Goal: Task Accomplishment & Management: Manage account settings

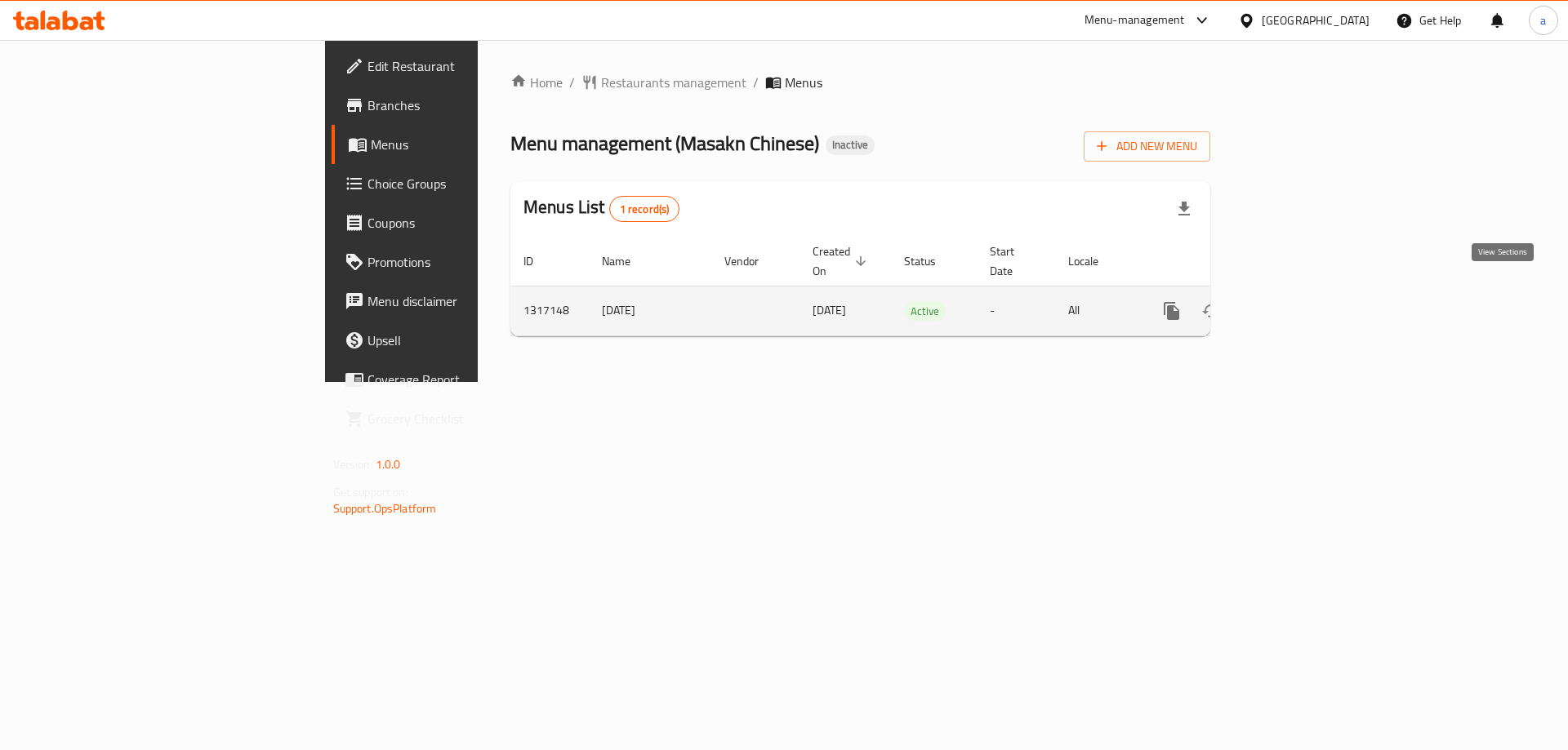
click at [1299, 301] on icon "enhanced table" at bounding box center [1289, 311] width 20 height 20
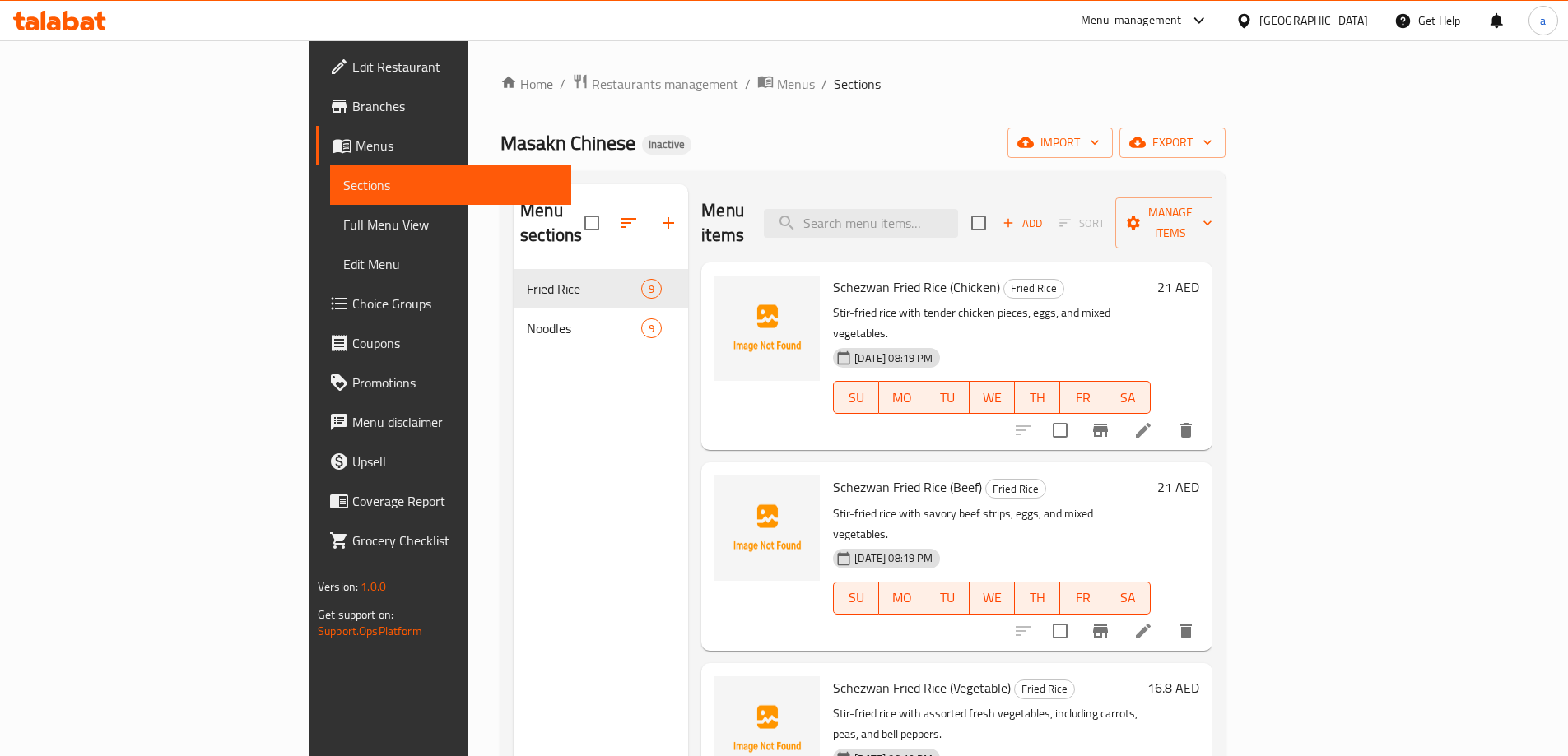
click at [344, 229] on span "Full Menu View" at bounding box center [451, 225] width 215 height 20
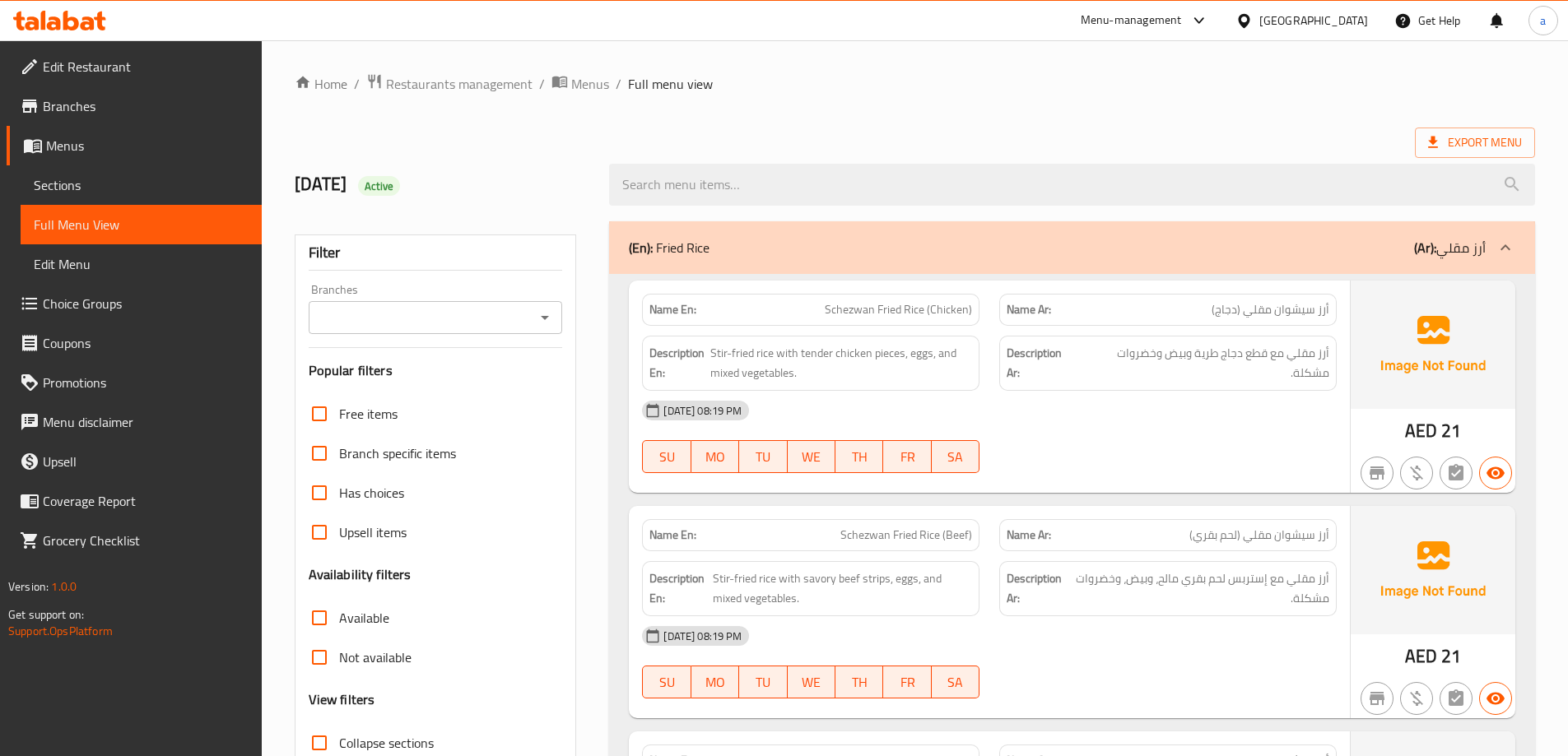
click at [564, 173] on h2 "13/10/2025 Active" at bounding box center [442, 185] width 295 height 25
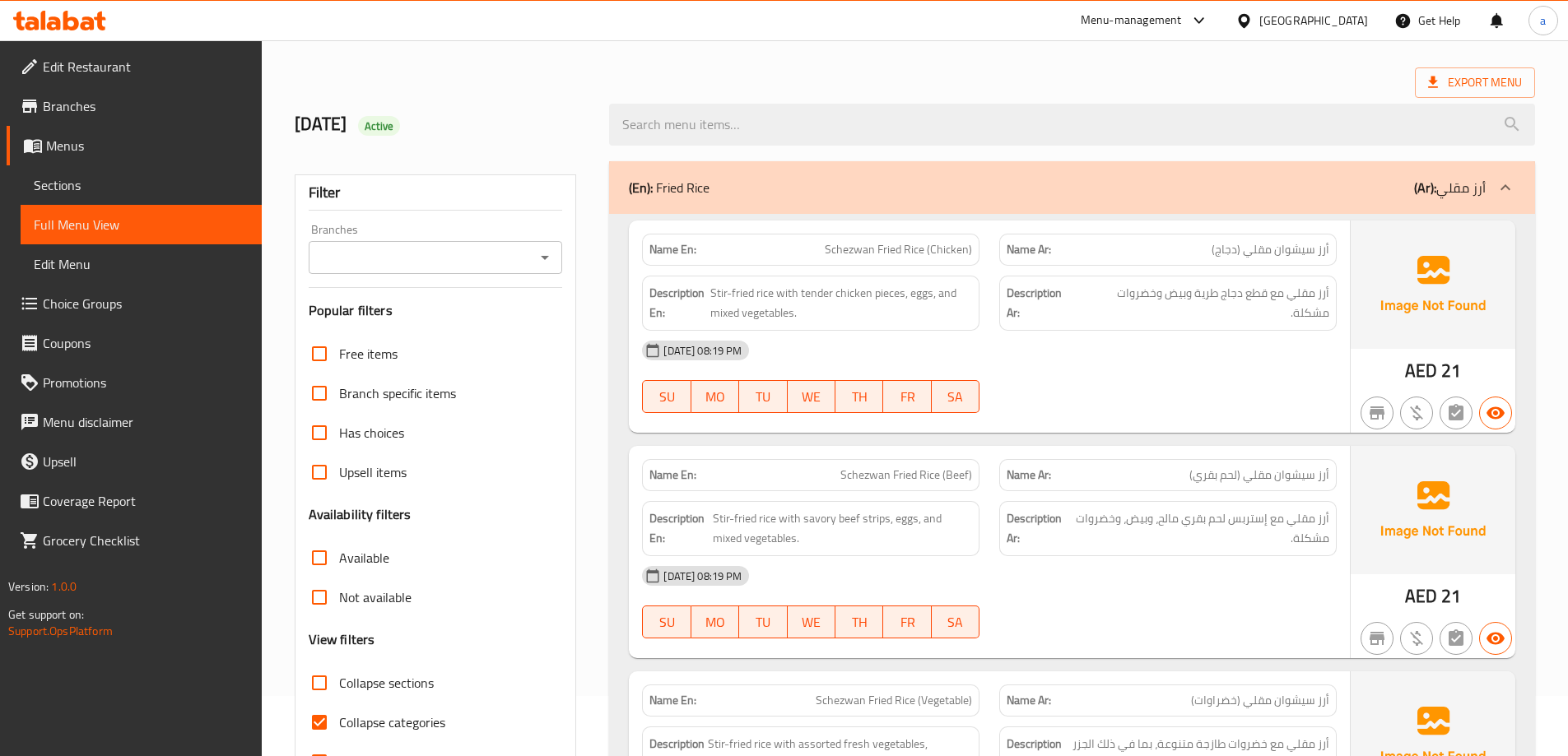
scroll to position [246, 0]
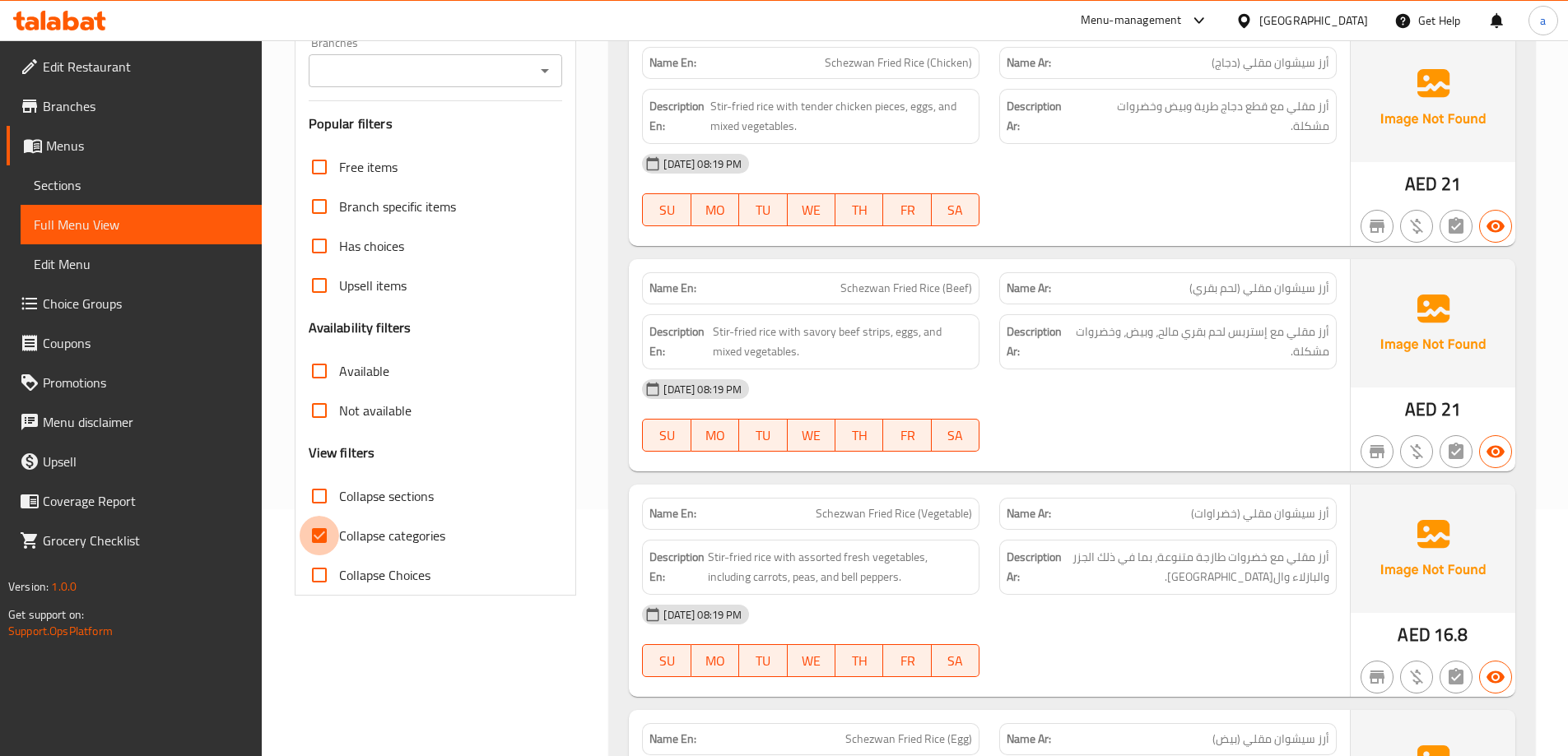
click at [324, 539] on input "Collapse categories" at bounding box center [318, 535] width 39 height 39
checkbox input "false"
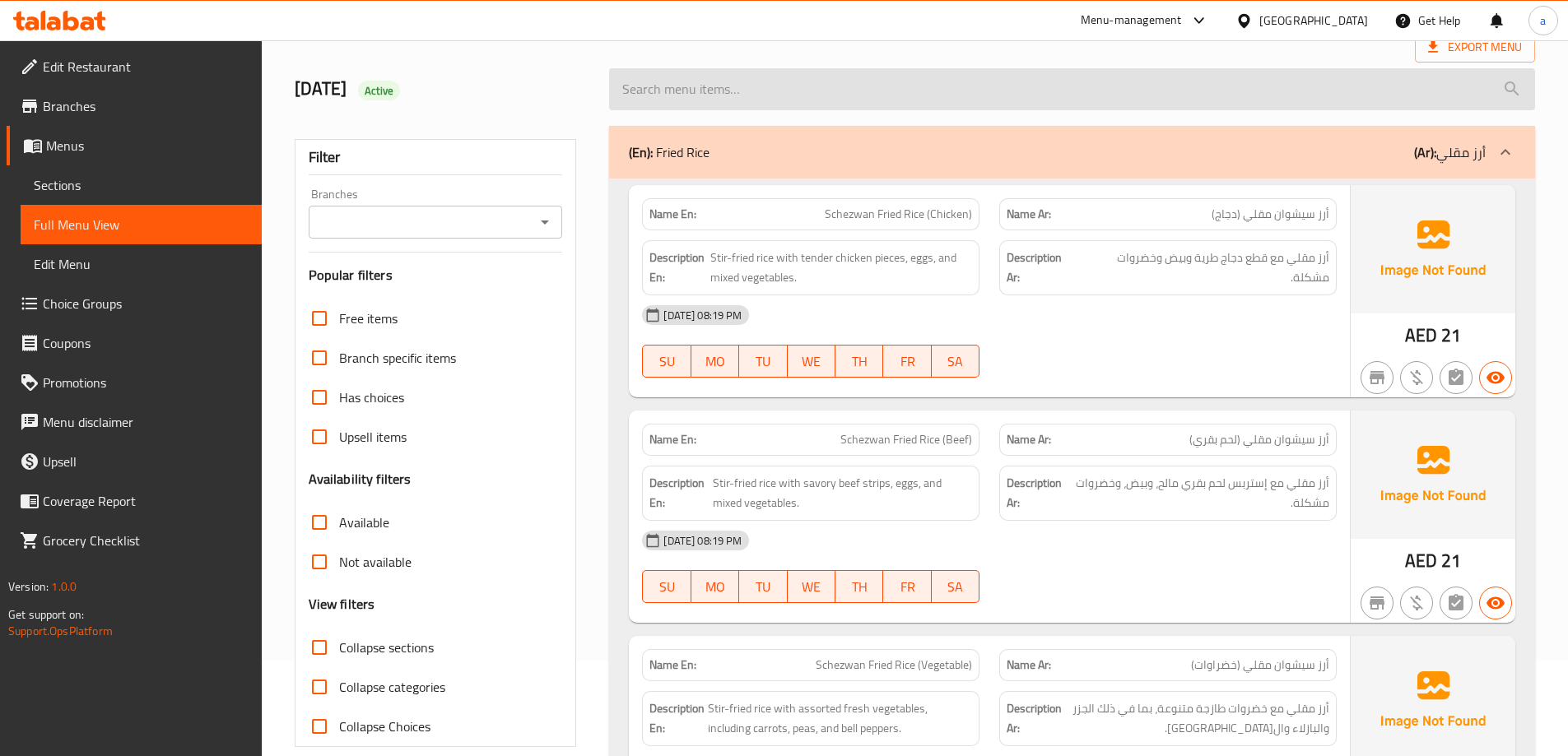
scroll to position [0, 0]
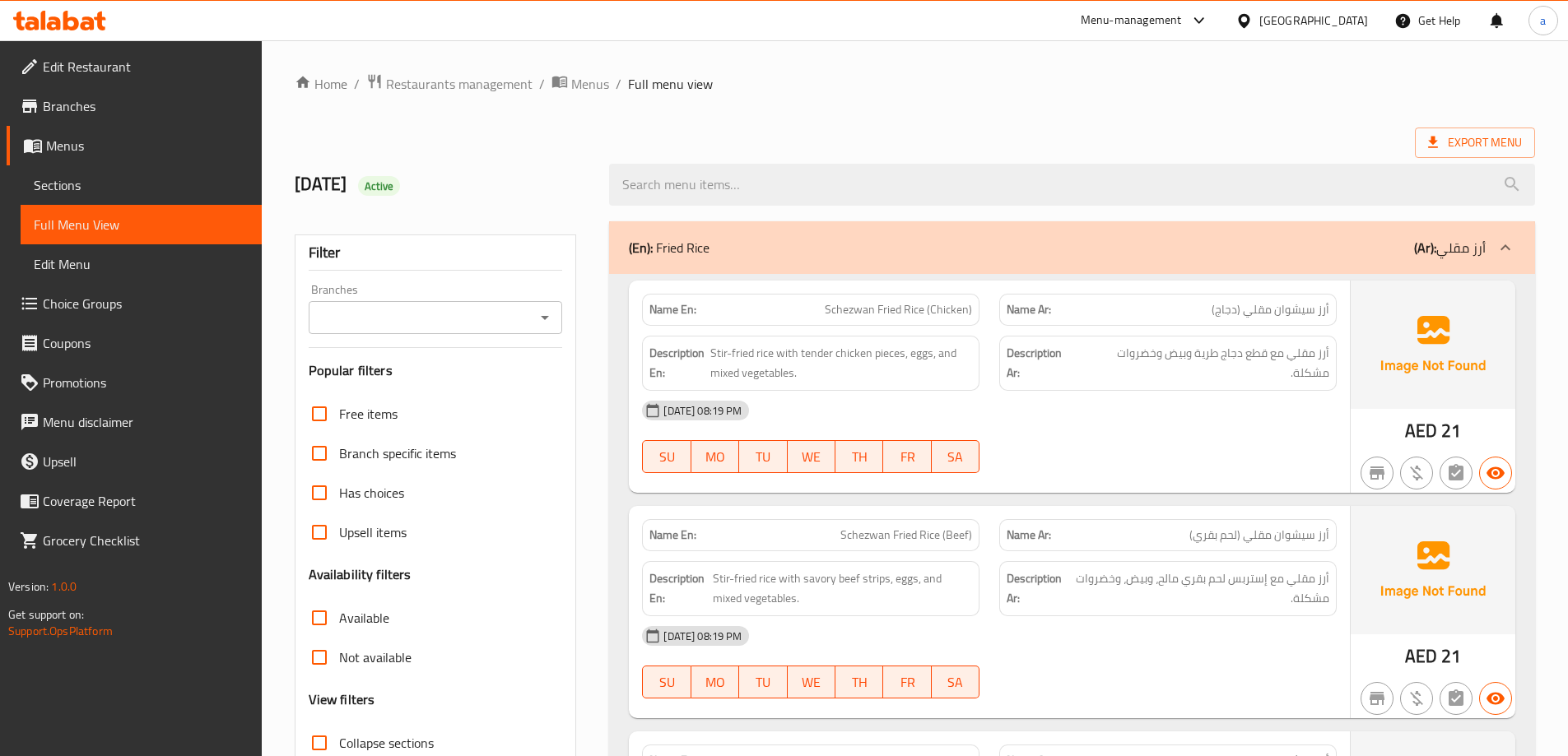
click at [823, 132] on div "Export Menu" at bounding box center [915, 143] width 1240 height 30
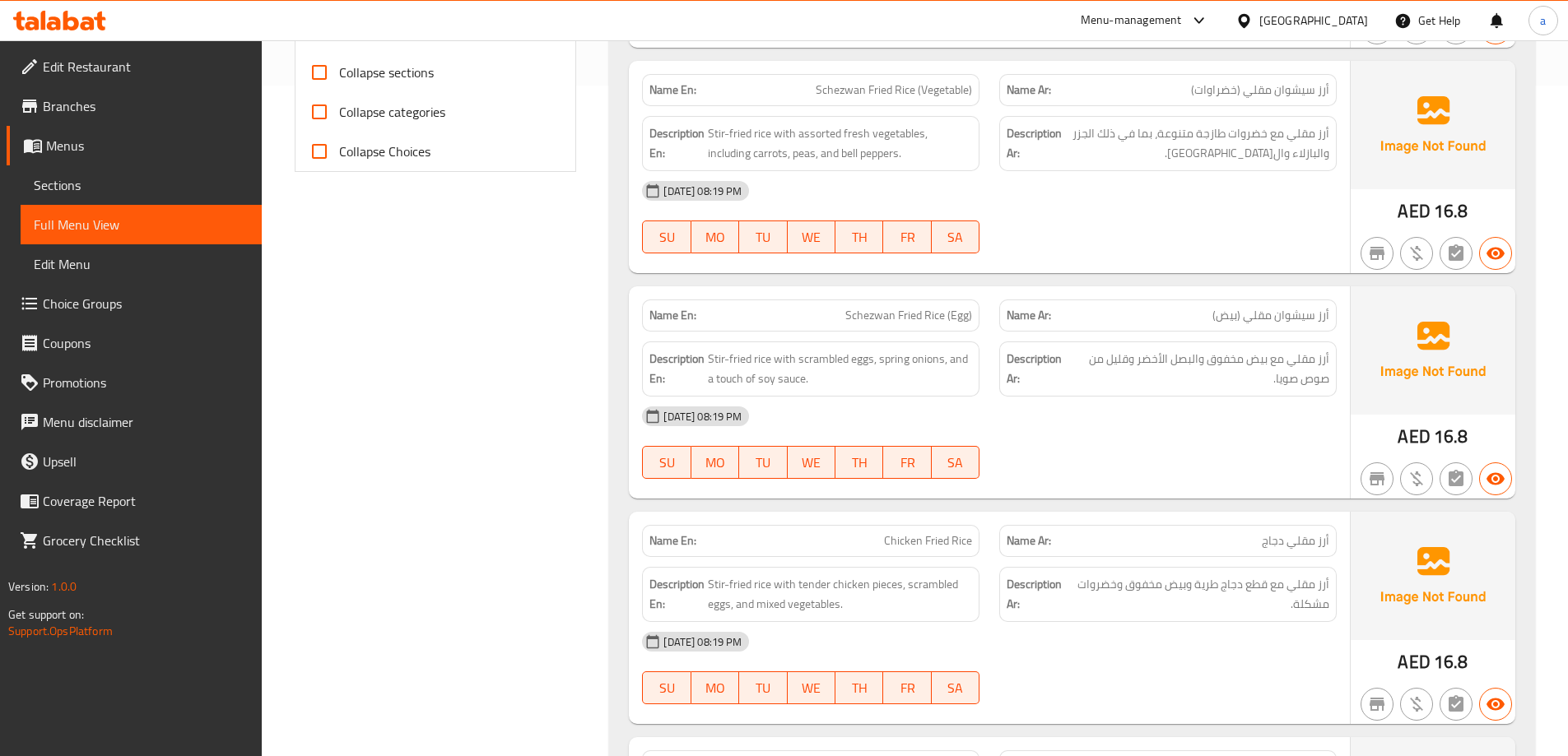
click at [899, 303] on div "Name En: Schezwan Fried Rice (Egg)" at bounding box center [811, 315] width 338 height 32
click at [903, 307] on span "Schezwan Fried Rice (Egg)" at bounding box center [909, 315] width 127 height 18
copy span "Schezwan Fried Rice (Egg)"
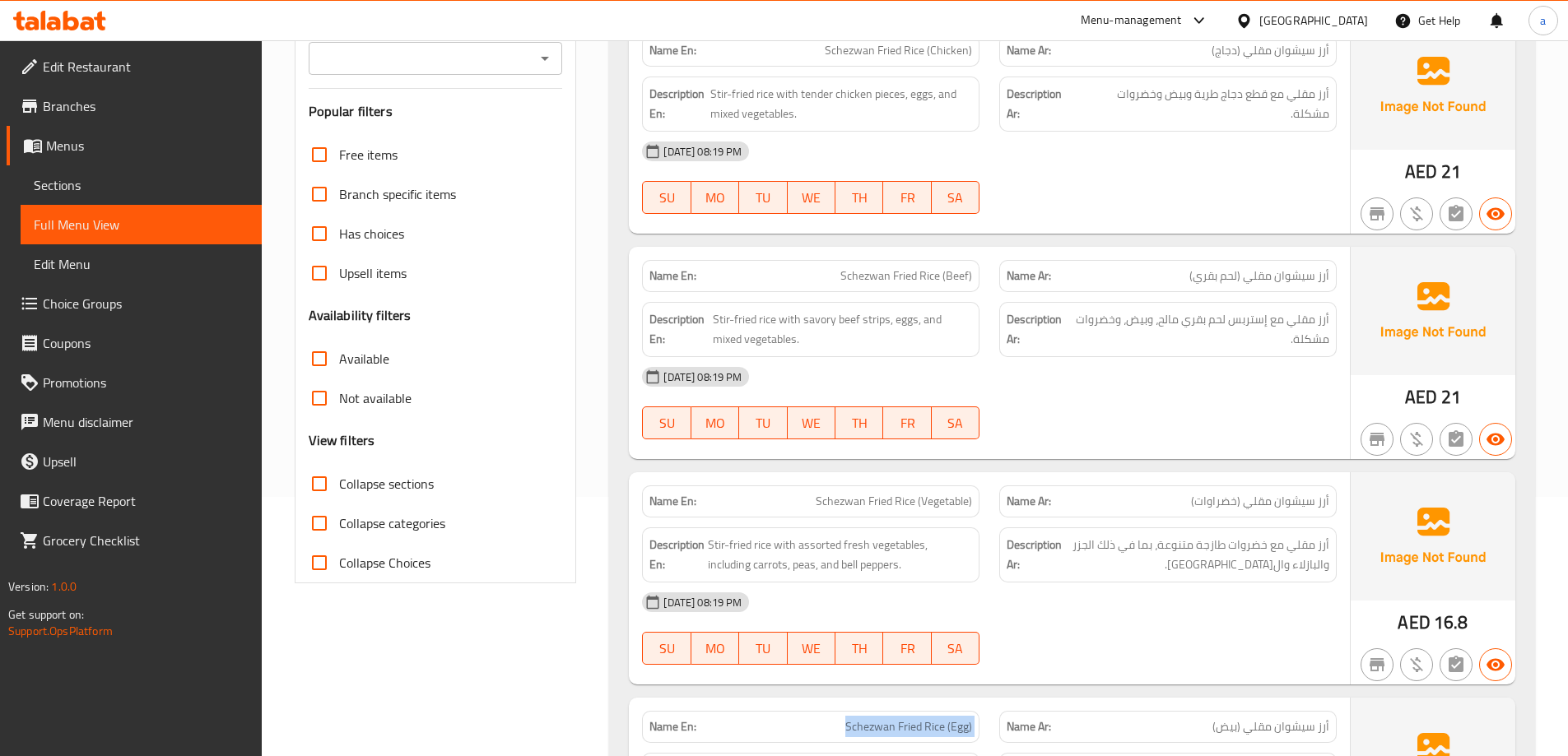
scroll to position [0, 0]
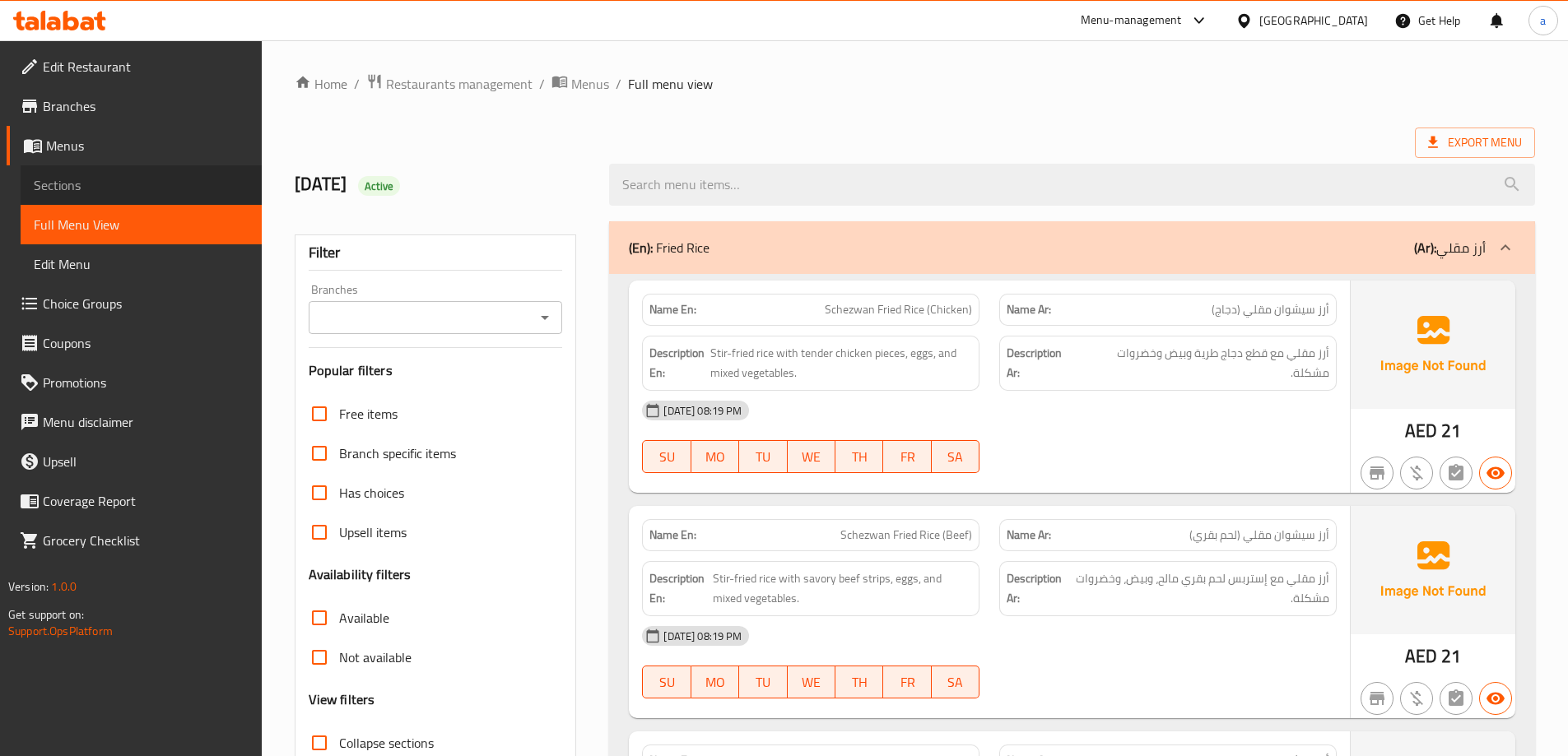
click at [124, 180] on span "Sections" at bounding box center [140, 185] width 215 height 20
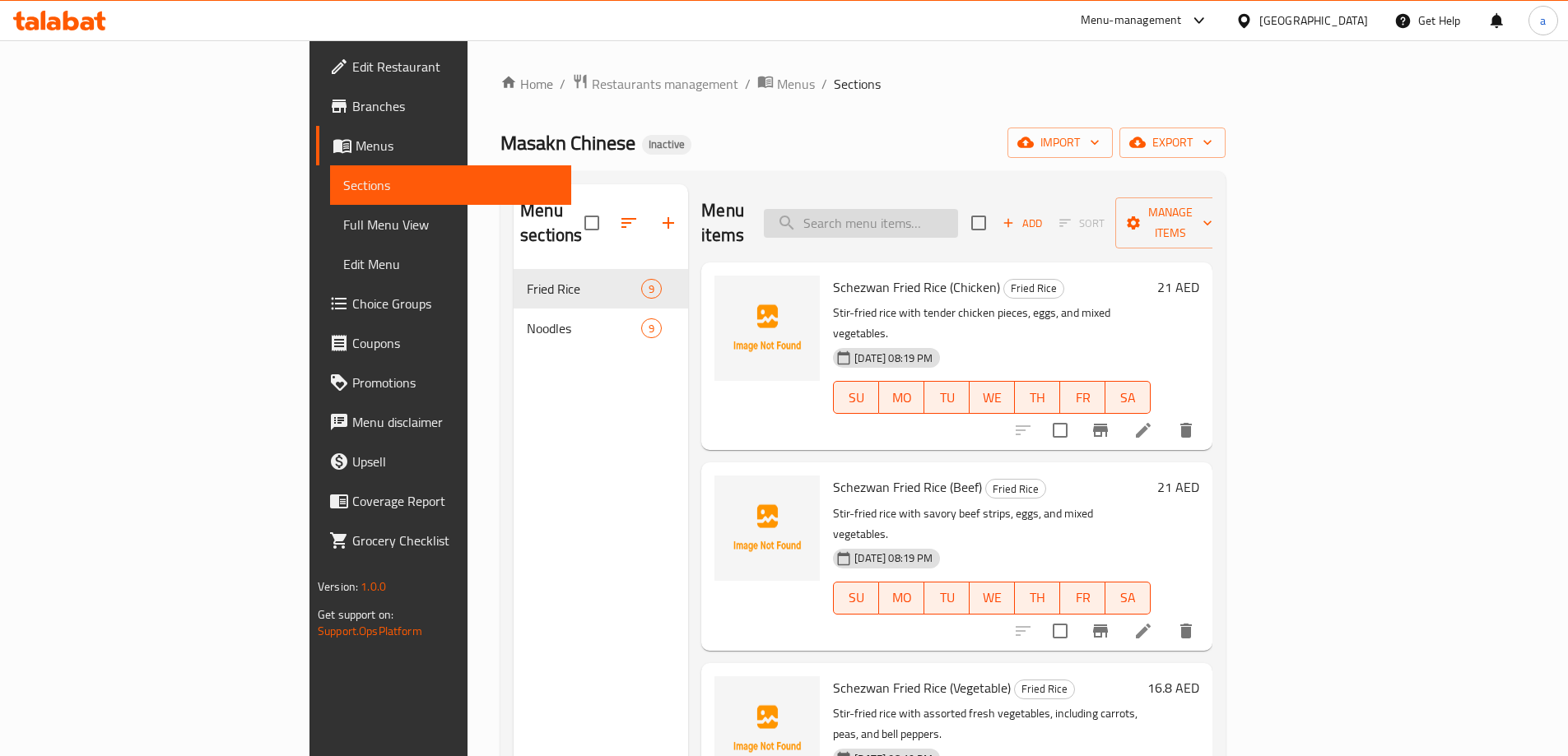
click at [958, 210] on input "search" at bounding box center [861, 223] width 194 height 28
paste input "Schezwan Fried Rice (Egg)"
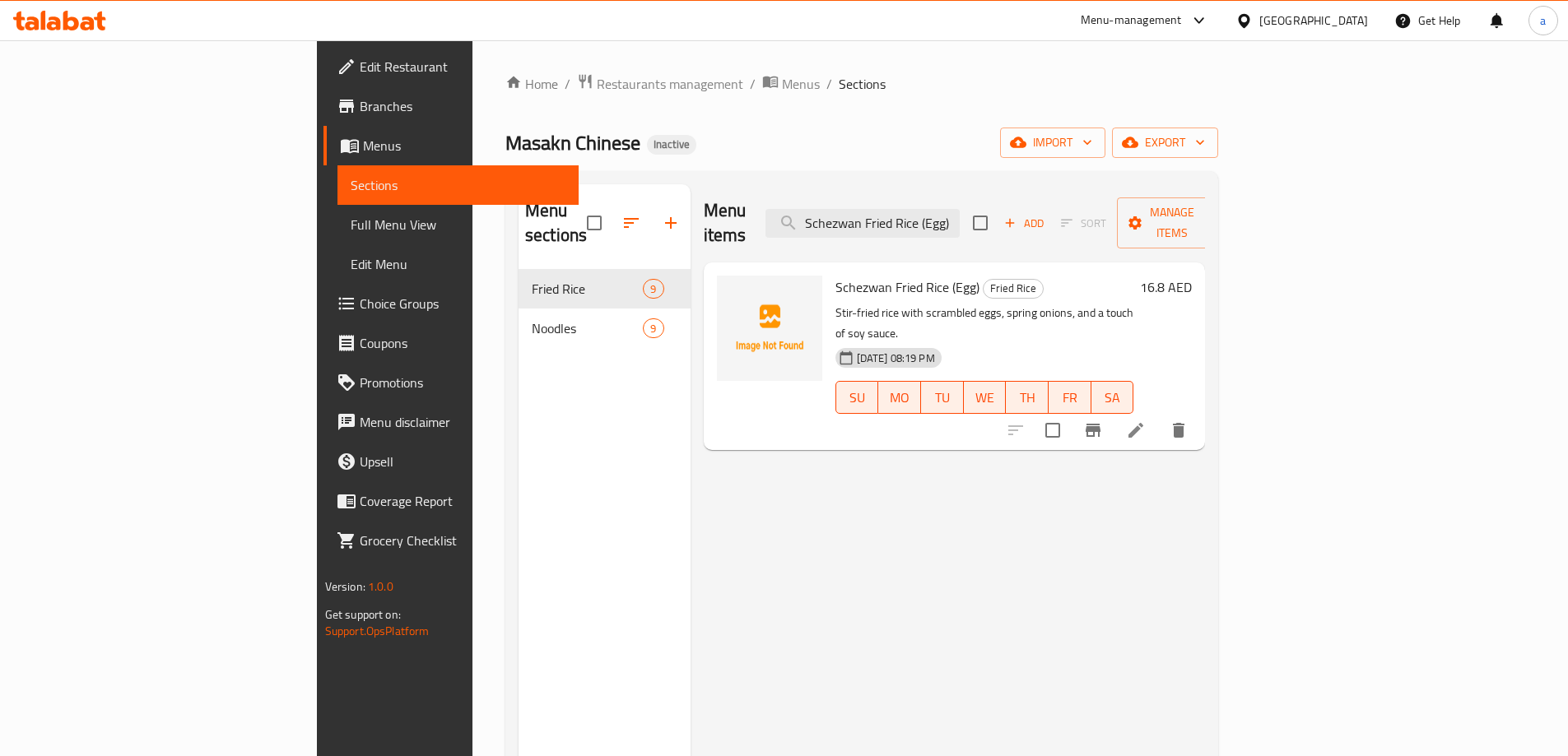
type input "Schezwan Fried Rice (Egg)"
click at [1146, 420] on icon at bounding box center [1136, 430] width 20 height 20
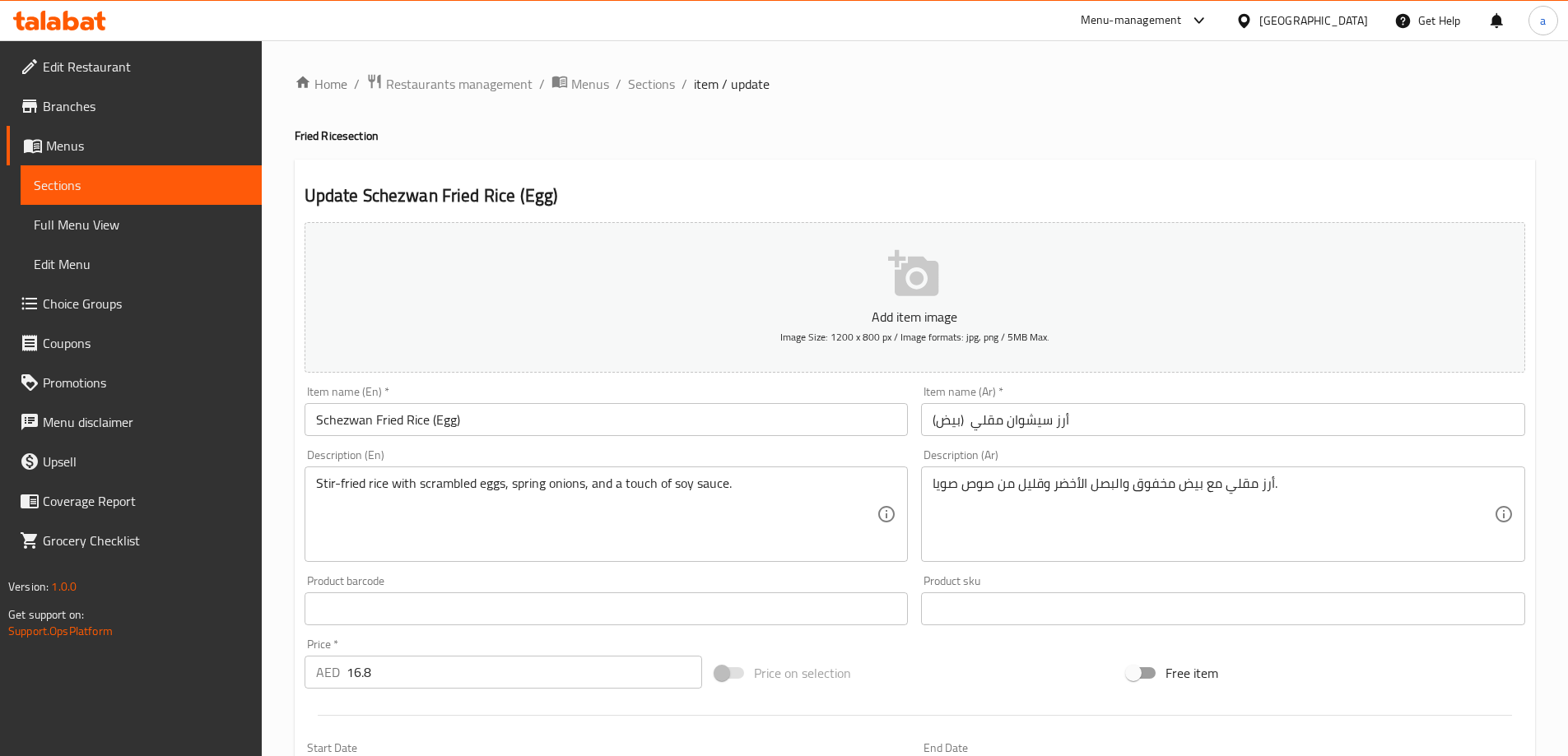
click at [1029, 490] on textarea "أرز مقلي مع بيض مخفوق والبصل الأخضر وقليل من صوص صويا." at bounding box center [1214, 515] width 562 height 79
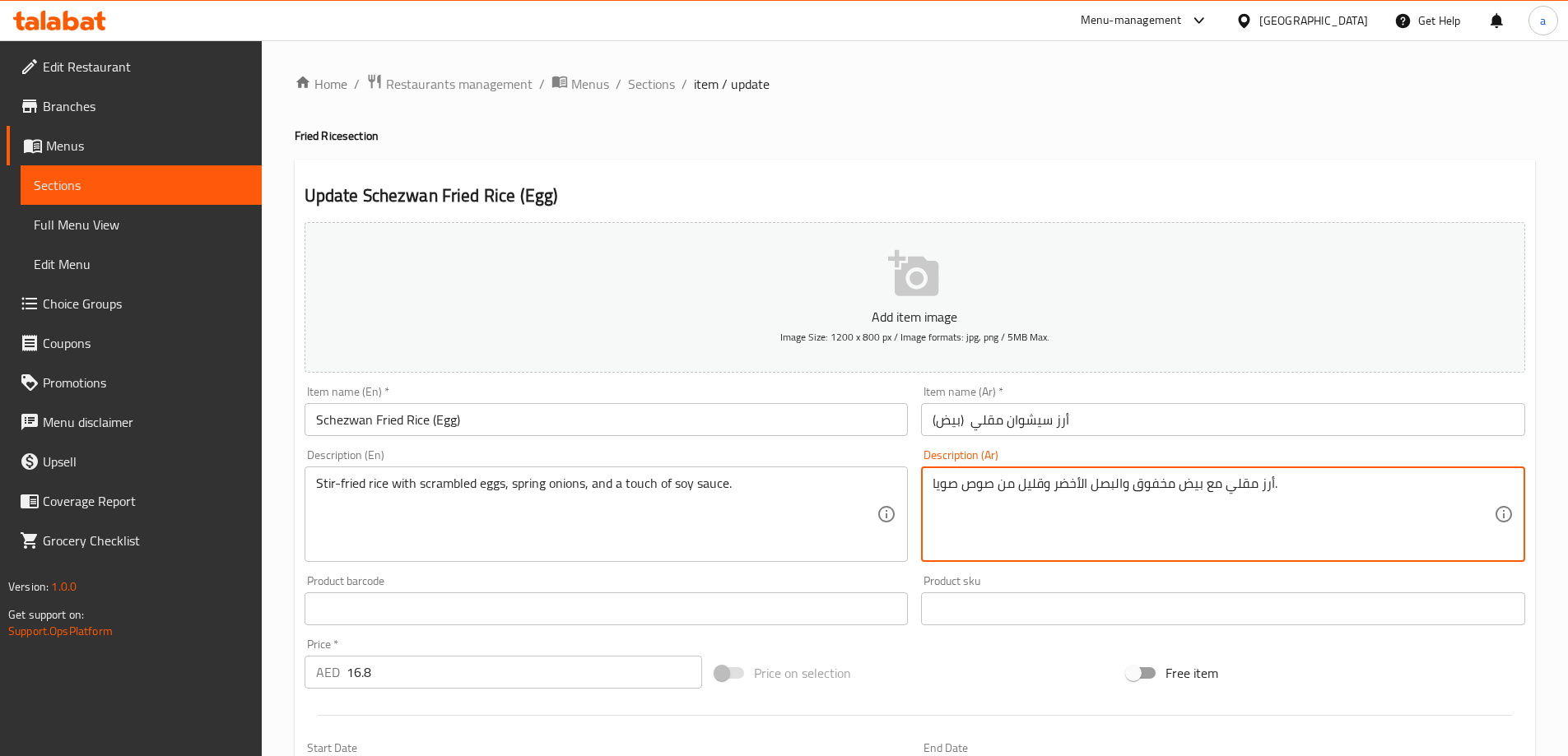
click at [1041, 484] on textarea "أرز مقلي مع بيض مخفوق والبصل الأخضر وقليل من صوص صويا." at bounding box center [1214, 515] width 562 height 79
click at [1038, 488] on textarea "أرز مقلي مع بيض مخفوق والبصل الأخضر وقليل من صوص صويا." at bounding box center [1214, 515] width 562 height 79
click at [1040, 487] on textarea "أرز مقلي مع بيض مخفوق والبصل الأخضر وقليل من صوص صويا." at bounding box center [1214, 515] width 562 height 79
drag, startPoint x: 1041, startPoint y: 485, endPoint x: 1020, endPoint y: 489, distance: 21.4
click at [1020, 489] on textarea "أرز مقلي مع بيض مخفوق والبصل الأخضر وقليل من صوص صويا." at bounding box center [1214, 515] width 562 height 79
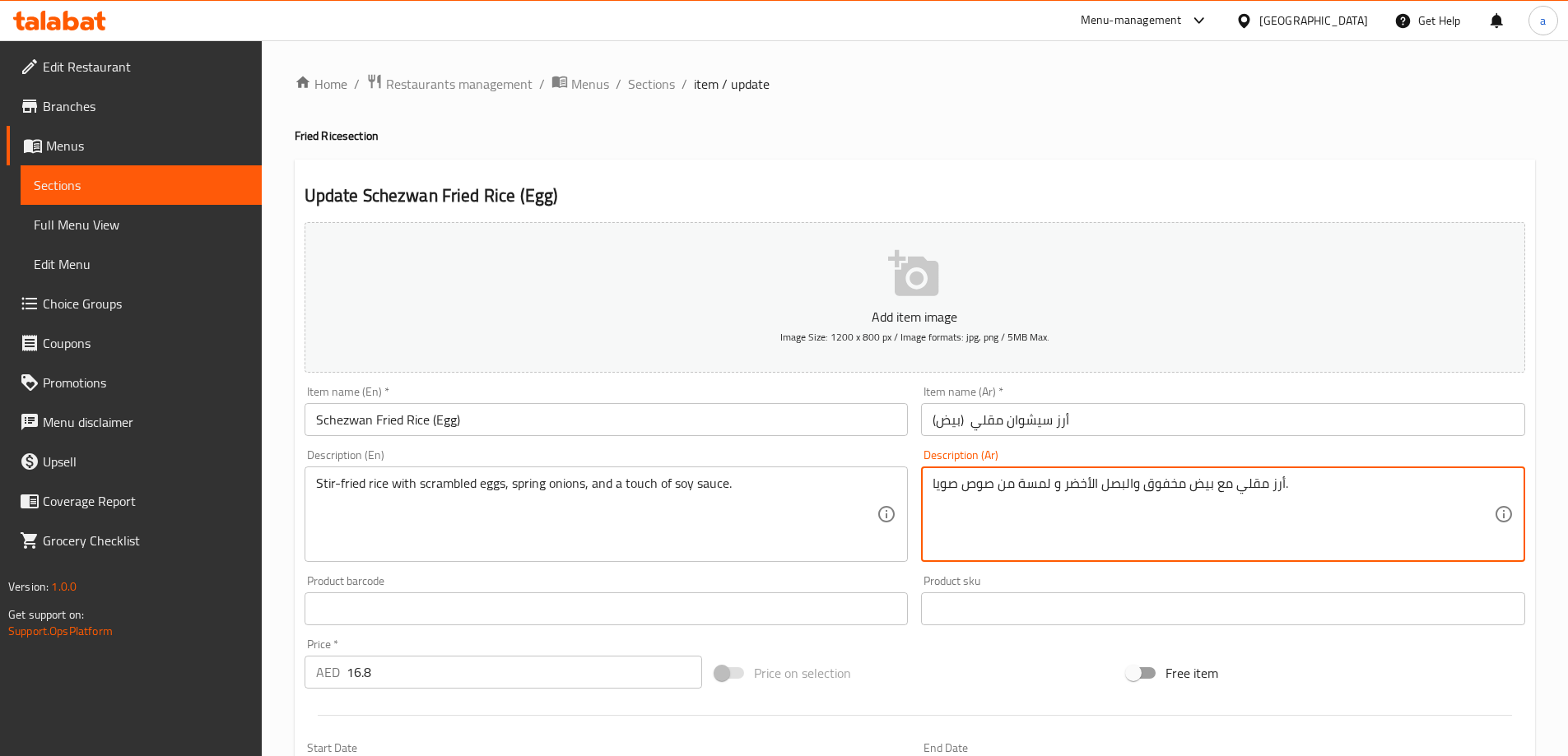
type textarea "أرز مقلي مع بيض مخفوق والبصل الأخضر و لمسة من صوص صويا."
click at [1061, 456] on div "Description (Ar) أرز مقلي مع بيض مخفوق والبصل الأخضر و لمسة من صوص صويا. Descri…" at bounding box center [1223, 505] width 604 height 113
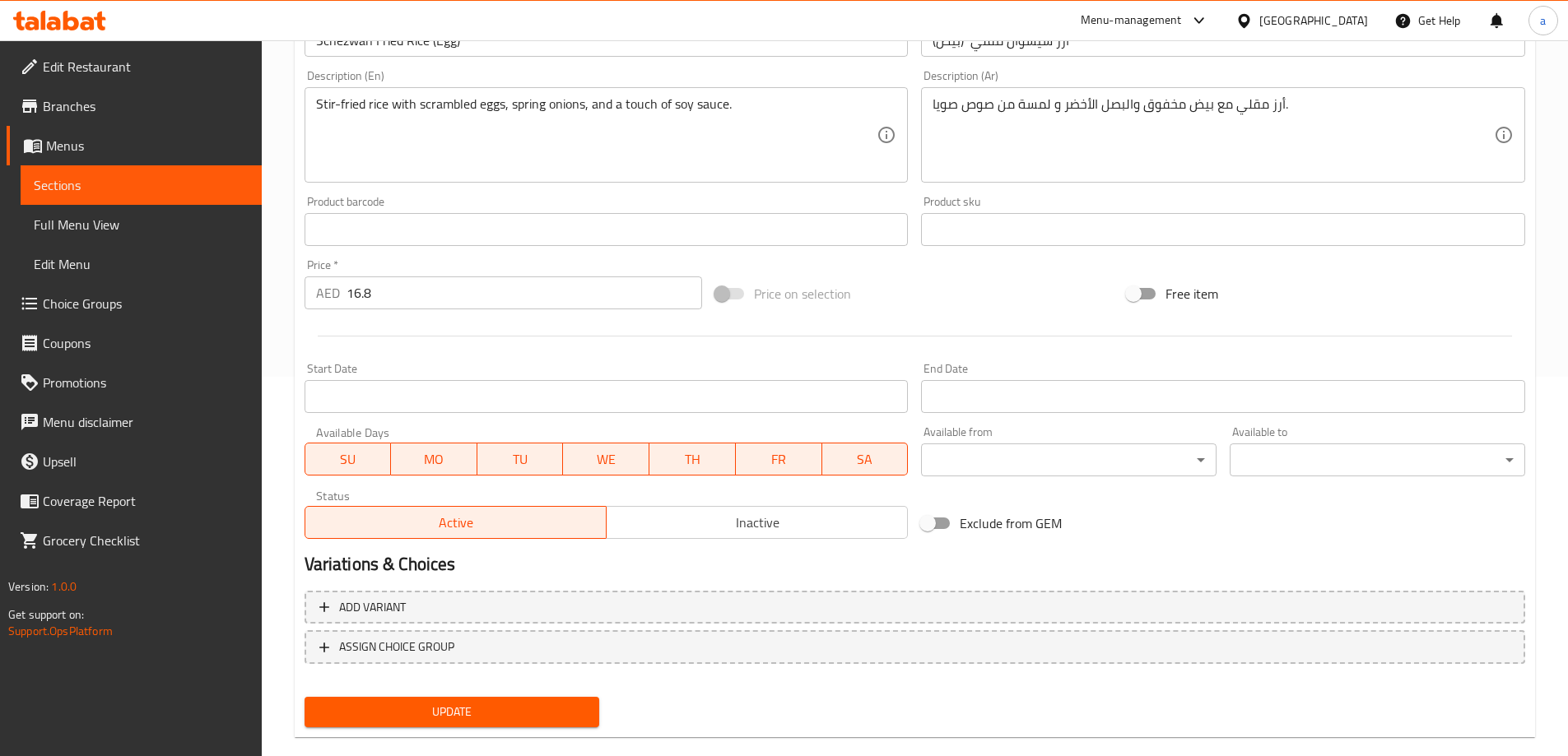
scroll to position [406, 0]
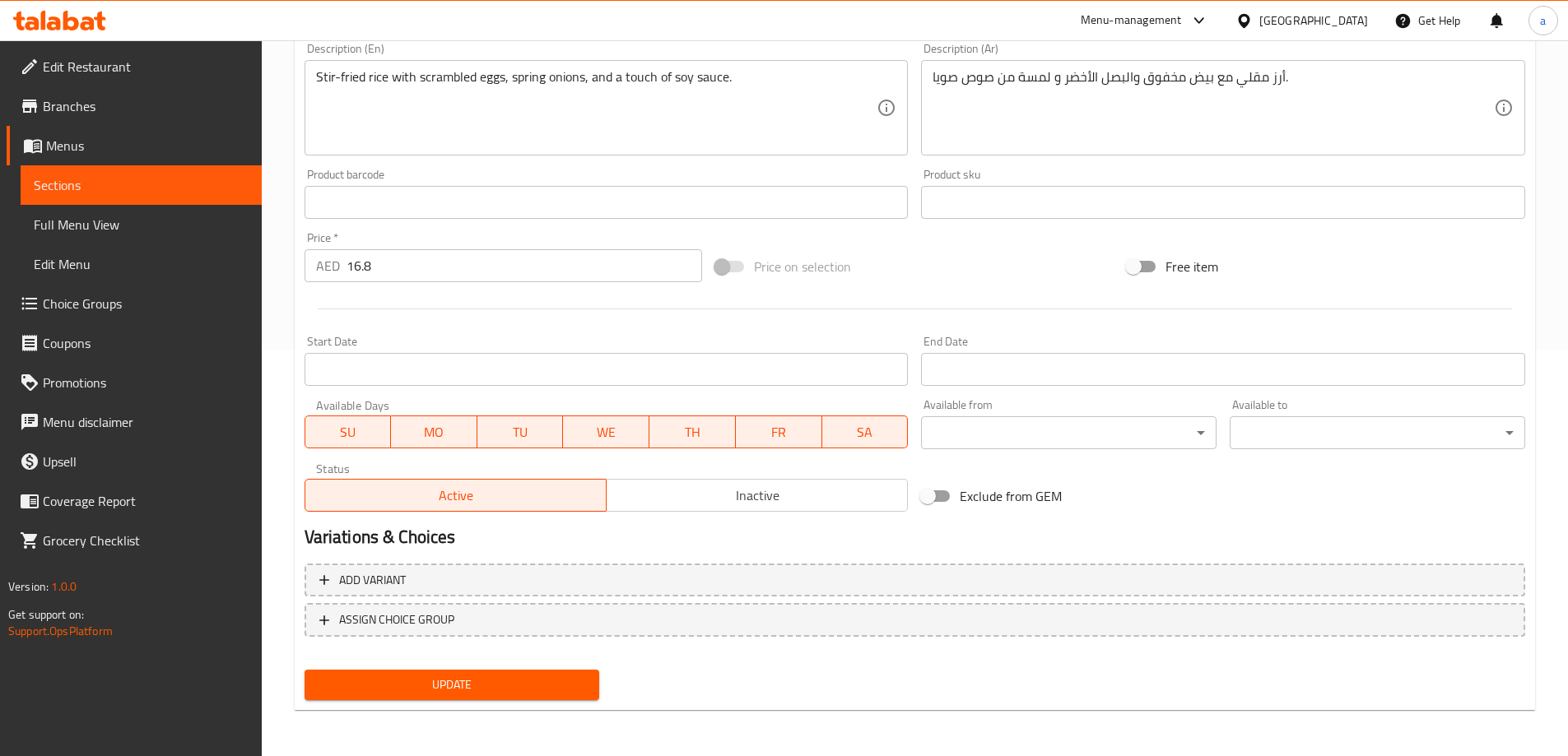
click at [511, 673] on button "Update" at bounding box center [451, 685] width 295 height 30
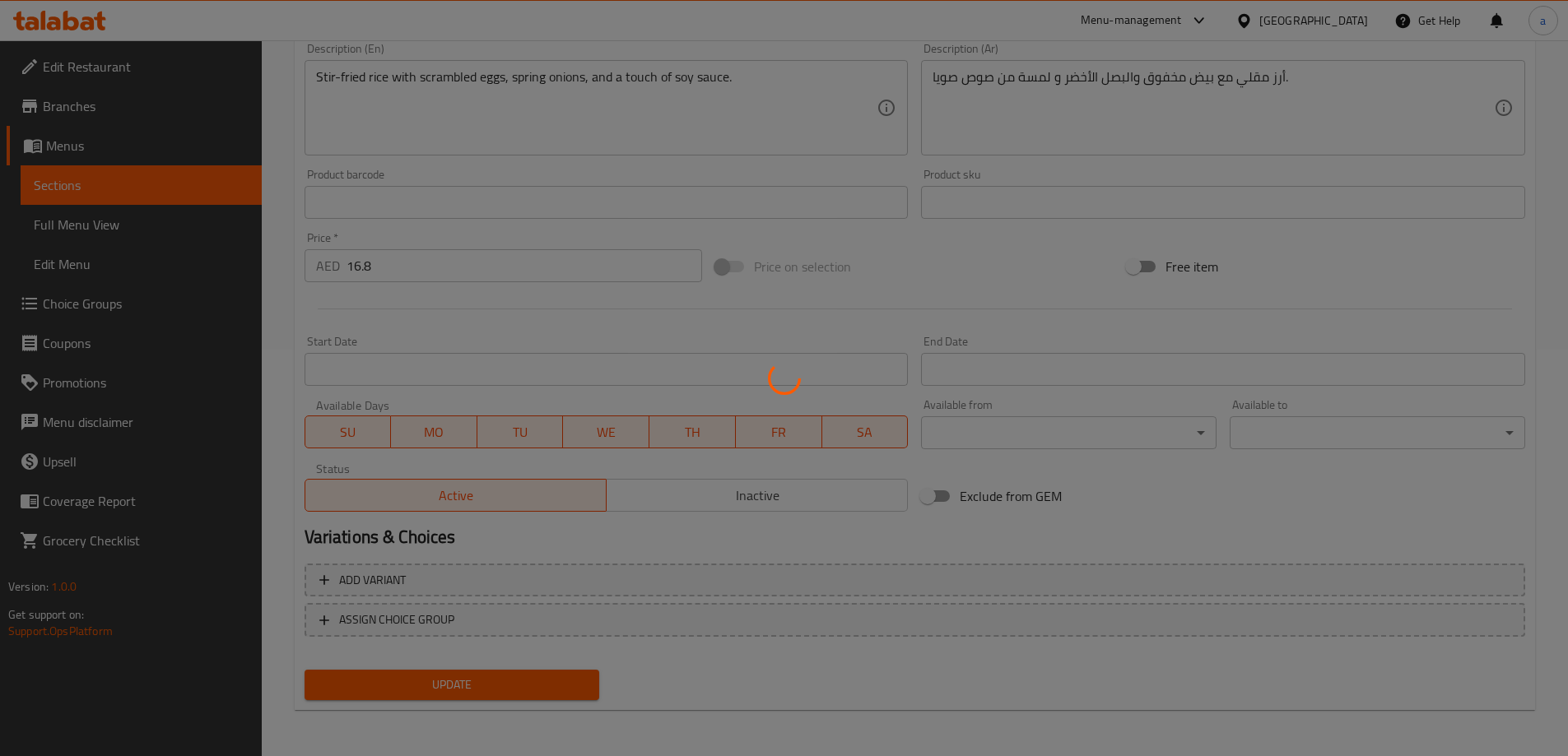
scroll to position [0, 0]
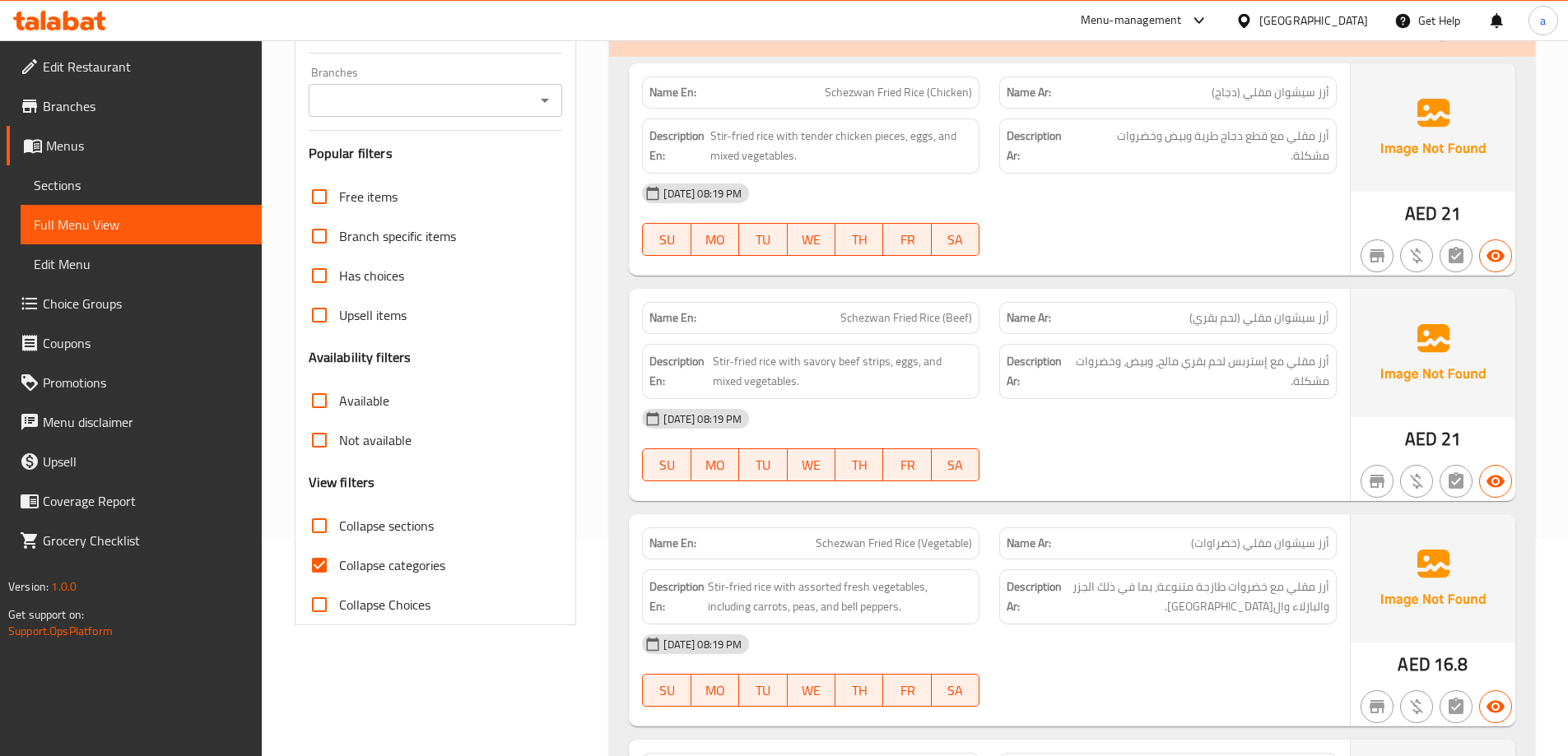
scroll to position [411, 0]
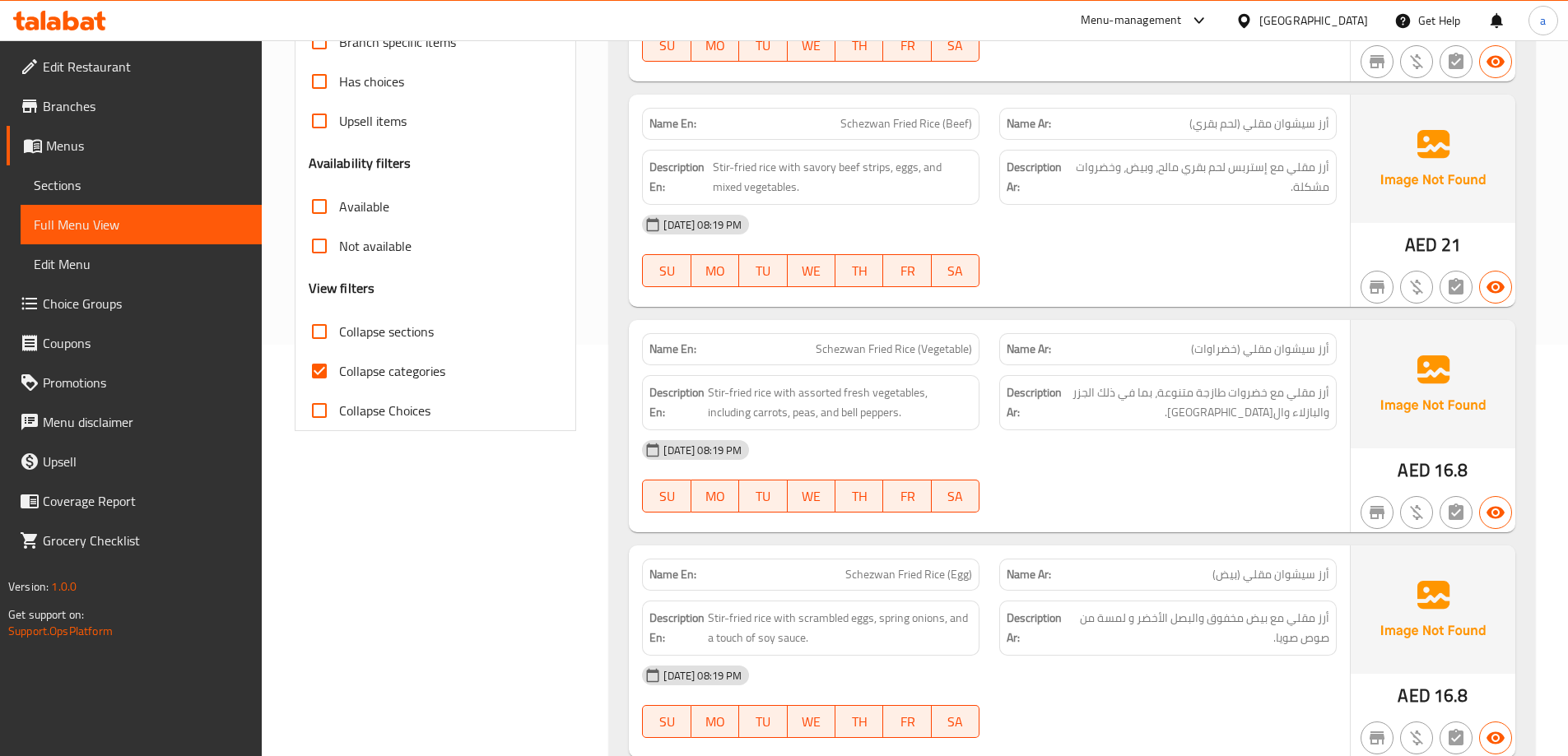
click at [400, 375] on span "Collapse categories" at bounding box center [392, 371] width 106 height 20
click at [339, 375] on input "Collapse categories" at bounding box center [318, 370] width 39 height 39
checkbox input "false"
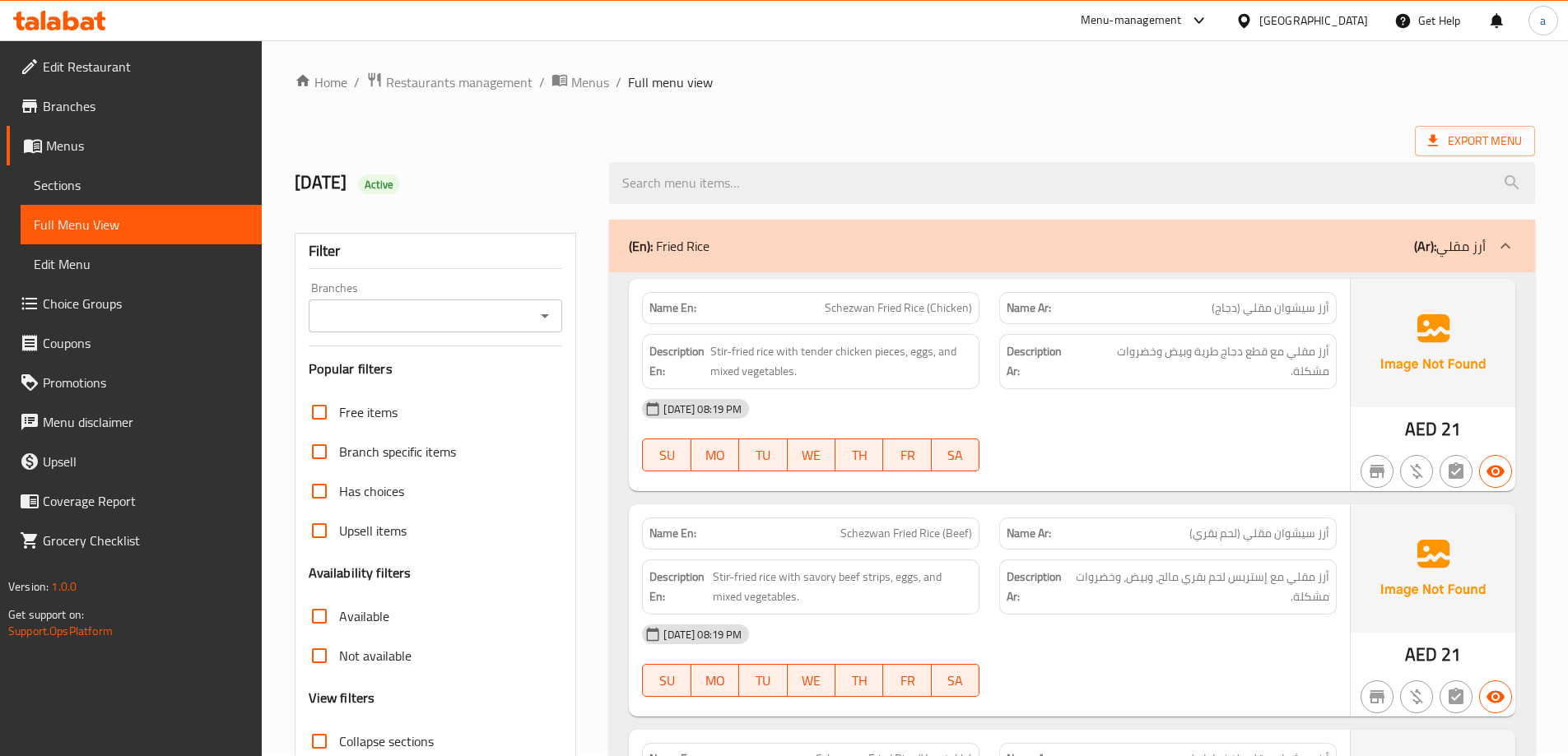
scroll to position [0, 0]
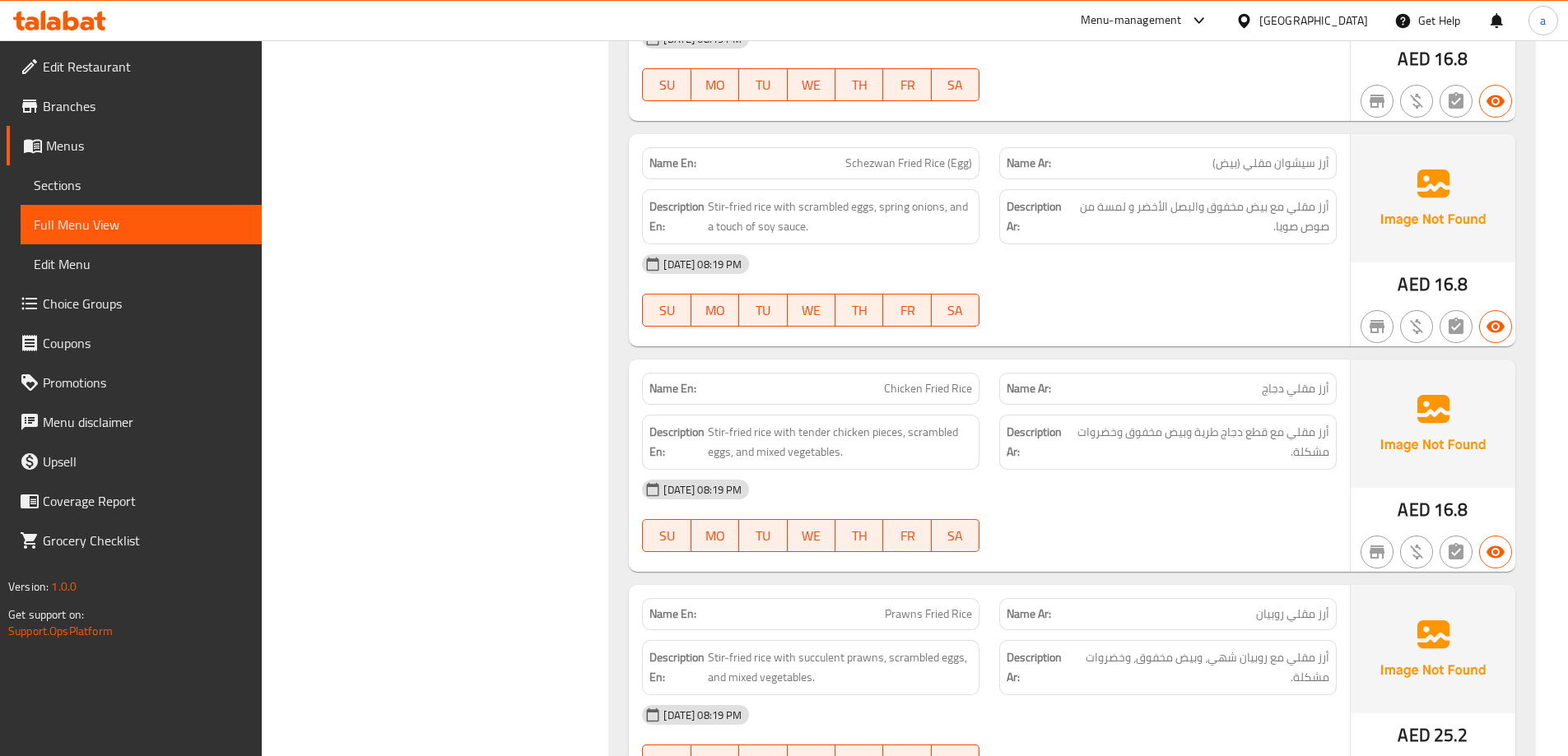
click at [625, 417] on div "Name En: Schezwan Fried Rice (Chicken) Name Ar: أرز سيشوان مقلي (دجاج) Descript…" at bounding box center [1072, 614] width 926 height 2326
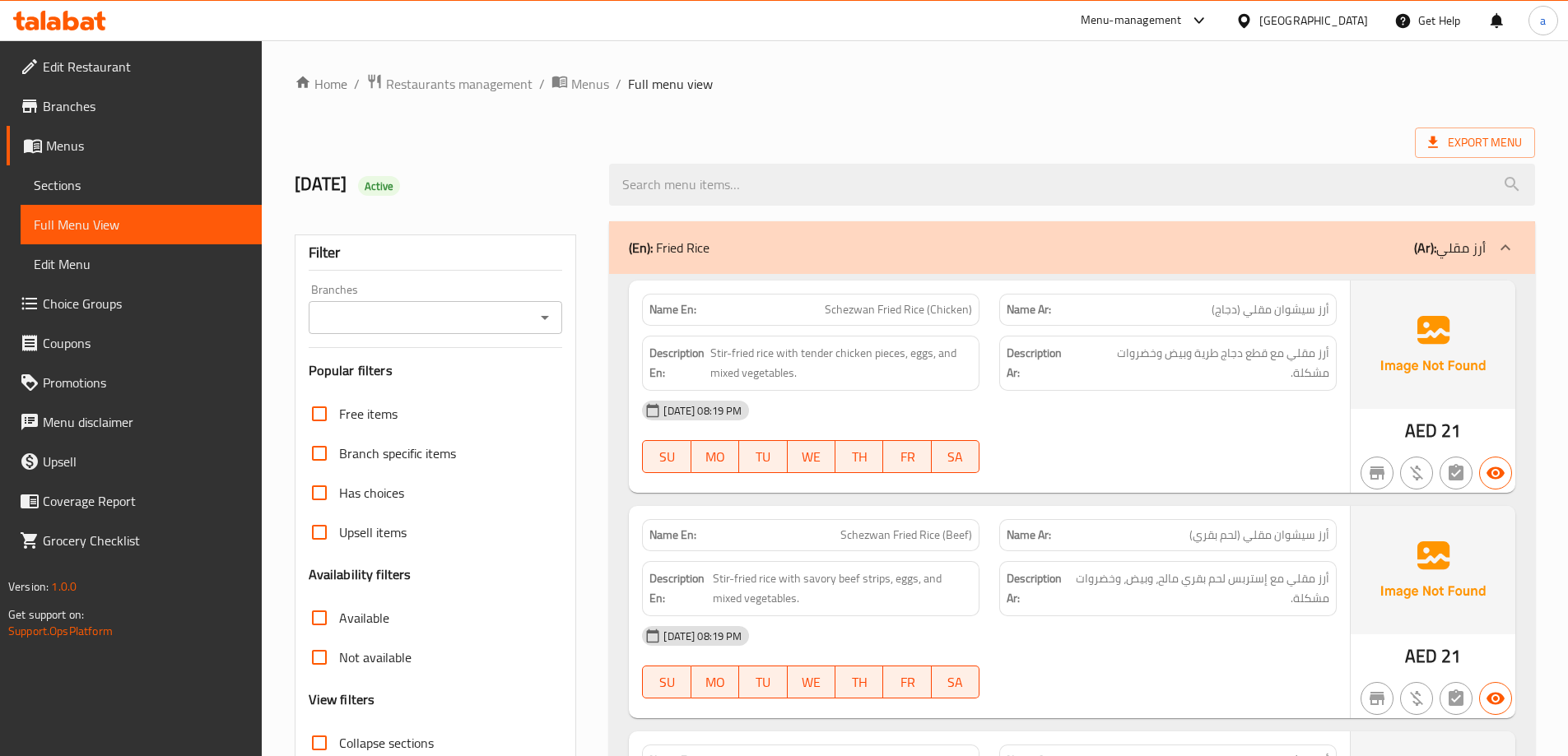
click at [630, 385] on div "Name En: Schezwan Fried Rice (Chicken) Name Ar: أرز سيشوان مقلي (دجاج) Descript…" at bounding box center [989, 387] width 721 height 212
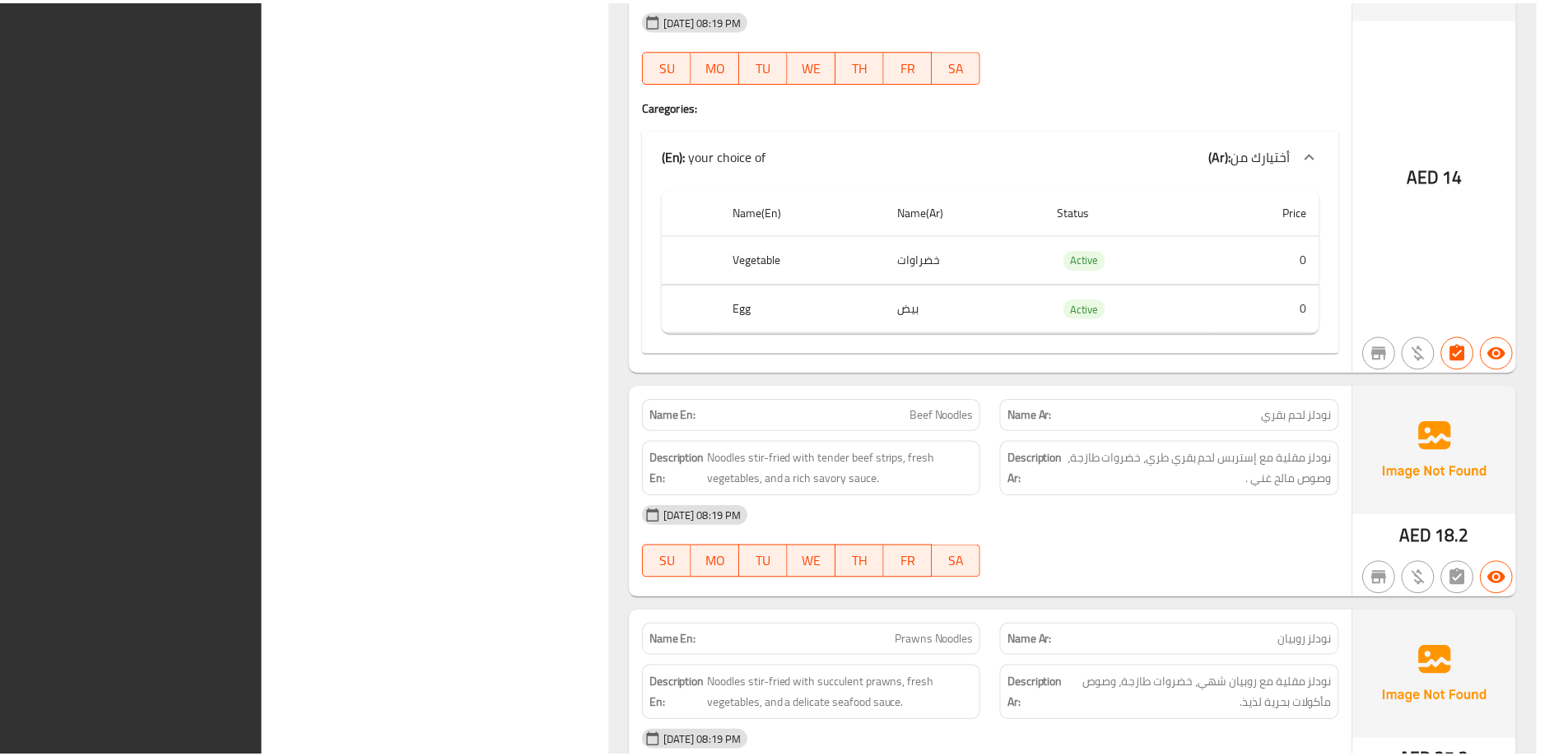
scroll to position [4267, 0]
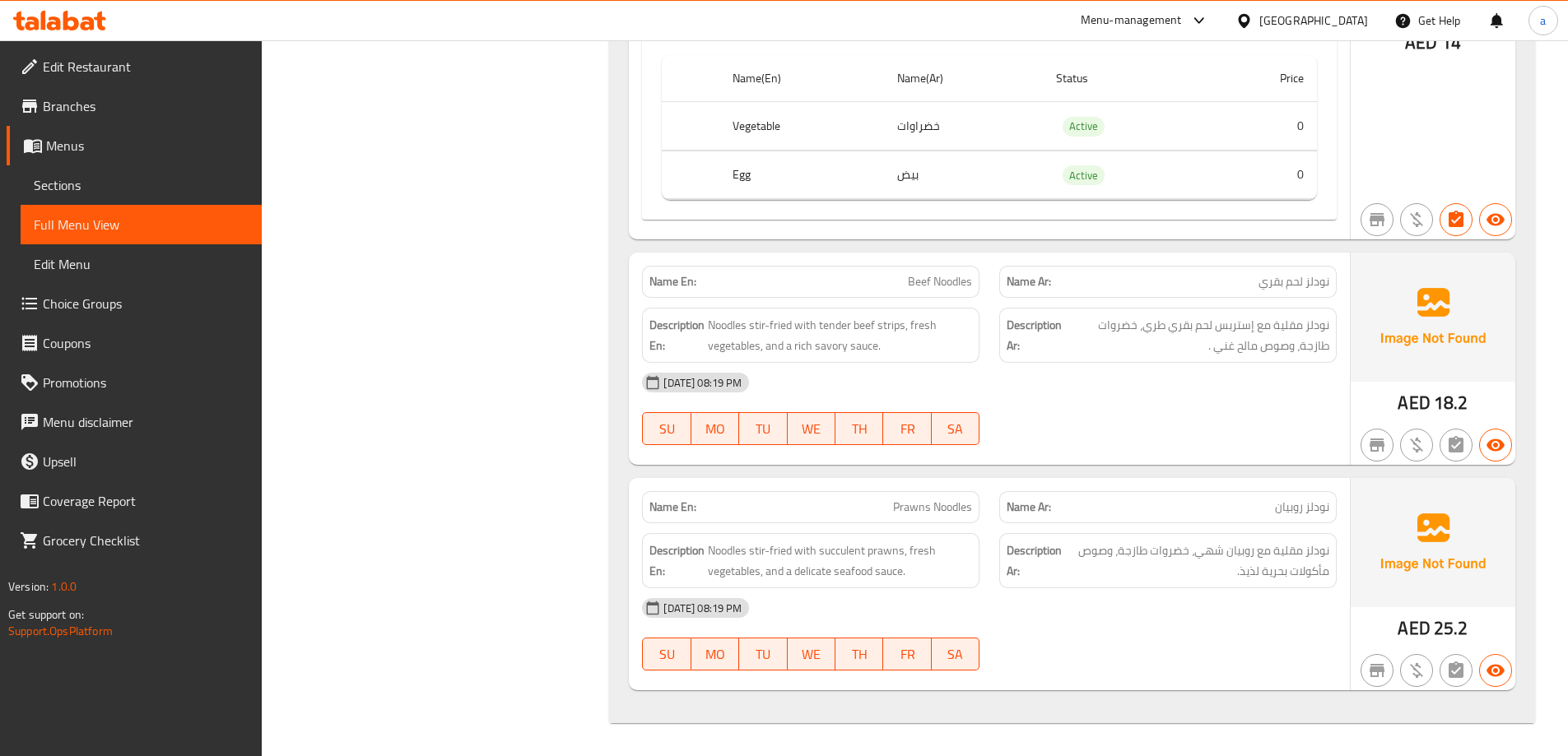
click at [635, 302] on div "Description En: Noodles stir-fried with tender beef strips, fresh vegetables, a…" at bounding box center [810, 335] width 357 height 75
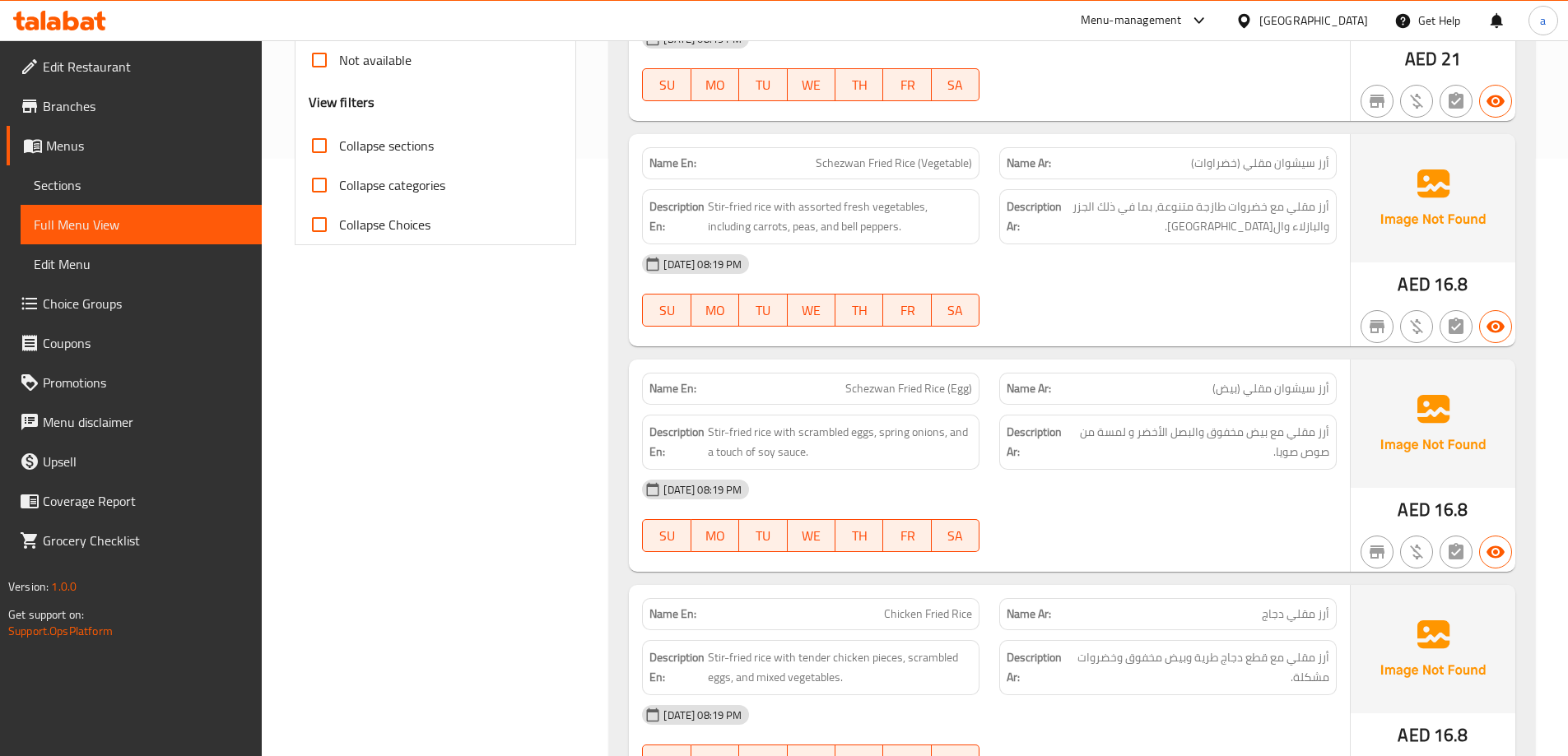
scroll to position [0, 0]
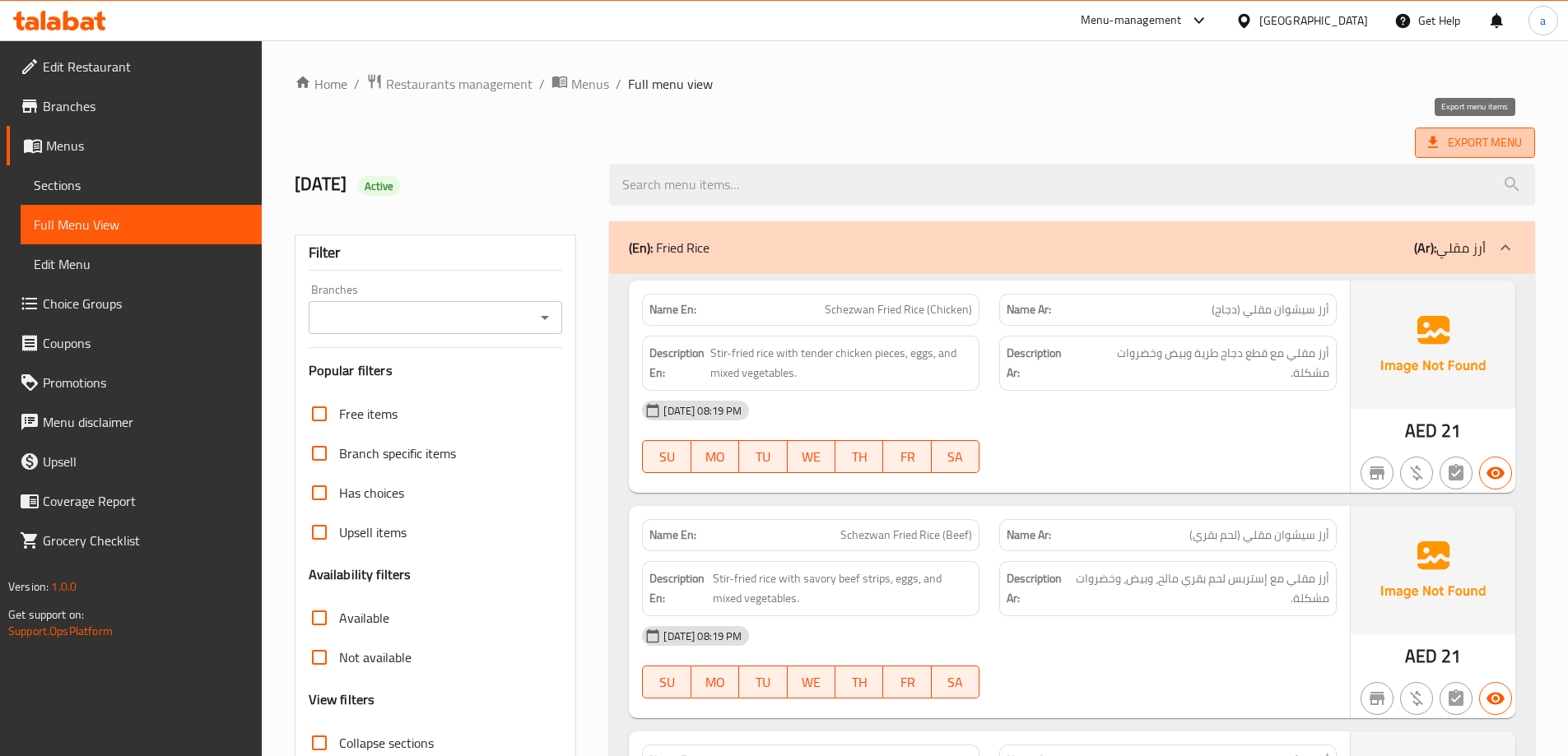
click at [1442, 150] on span "Export Menu" at bounding box center [1474, 143] width 94 height 21
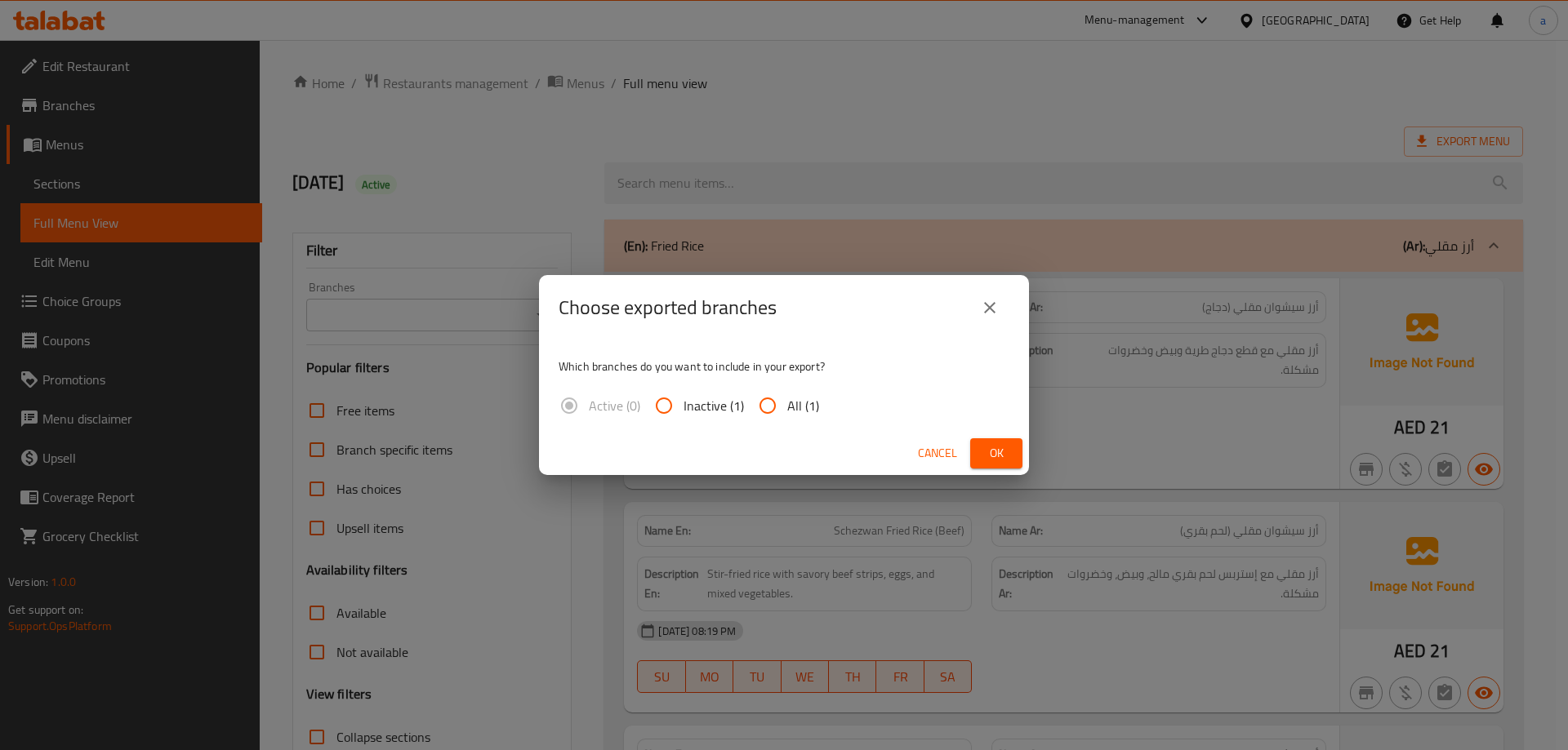
click at [784, 400] on input "All (1)" at bounding box center [767, 405] width 39 height 39
radio input "true"
click at [983, 455] on button "Ok" at bounding box center [996, 453] width 52 height 30
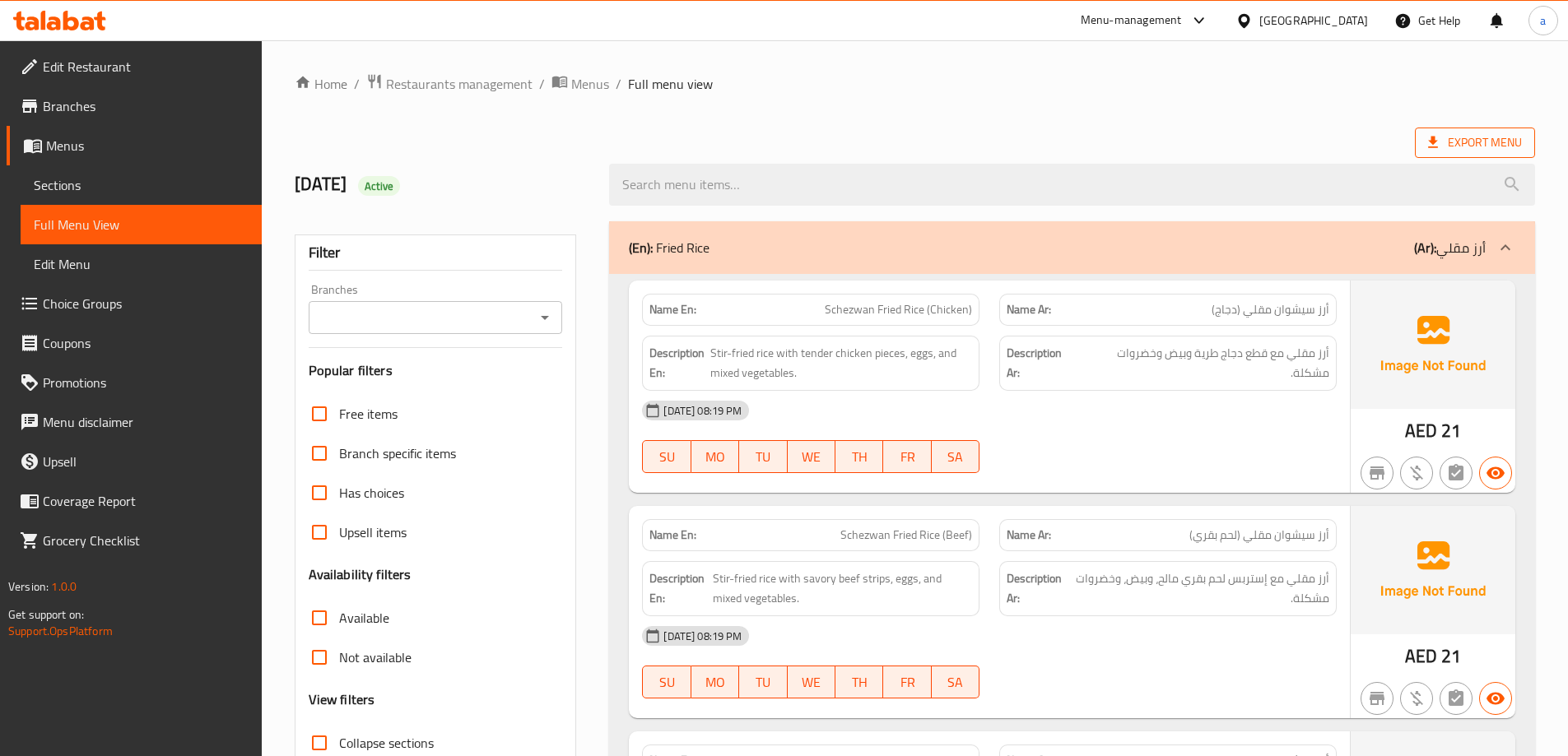
click at [1457, 134] on span "Export Menu" at bounding box center [1474, 143] width 94 height 21
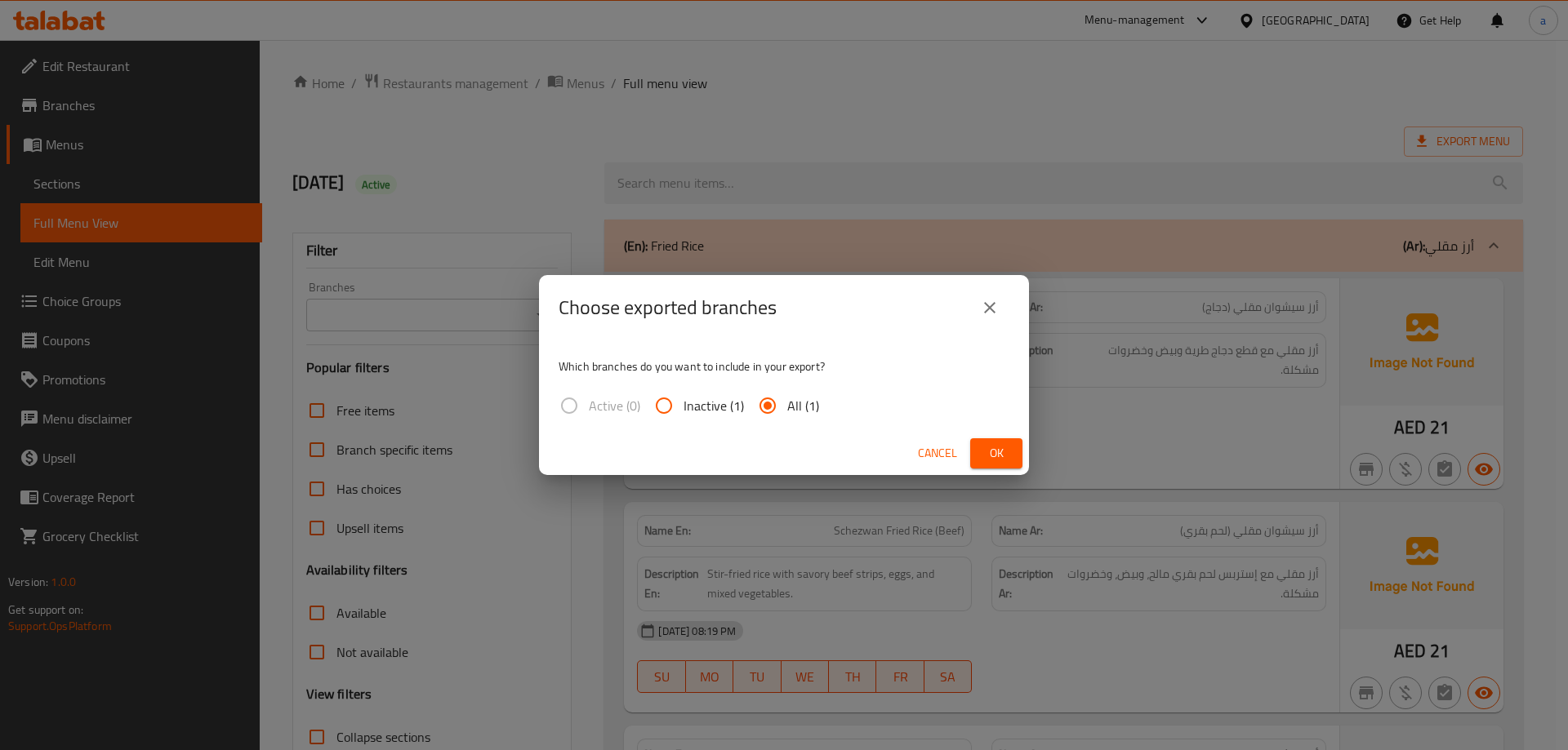
click at [1011, 445] on button "Ok" at bounding box center [996, 453] width 52 height 30
